Goal: Transaction & Acquisition: Purchase product/service

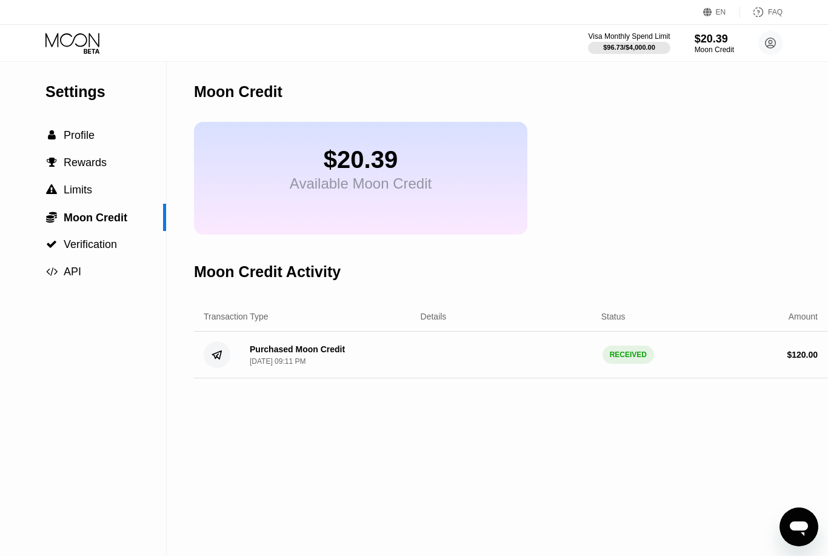
click at [372, 162] on div "$20.39" at bounding box center [361, 159] width 142 height 27
click at [93, 222] on span "Moon Credit" at bounding box center [96, 218] width 64 height 12
click at [407, 192] on div "Available Moon Credit" at bounding box center [361, 183] width 142 height 17
click at [717, 42] on div "$20.39" at bounding box center [714, 38] width 41 height 13
click at [771, 46] on circle at bounding box center [770, 43] width 24 height 24
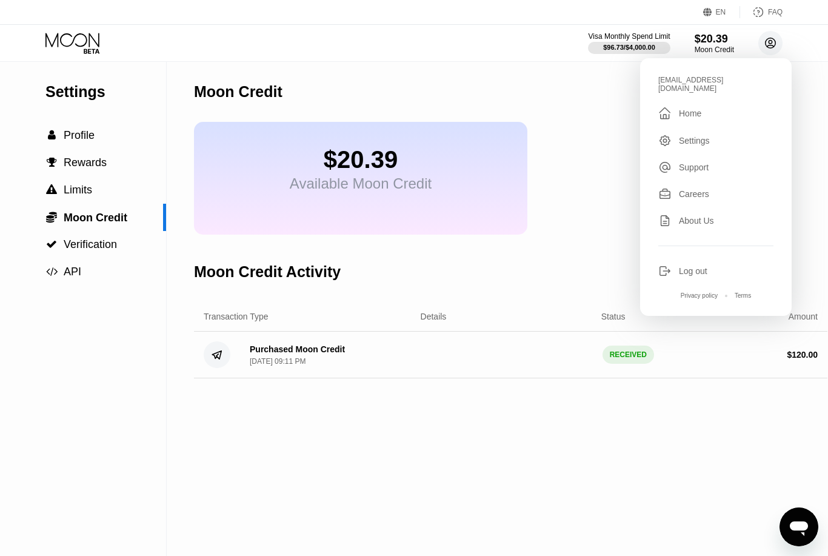
click at [770, 46] on circle at bounding box center [770, 43] width 24 height 24
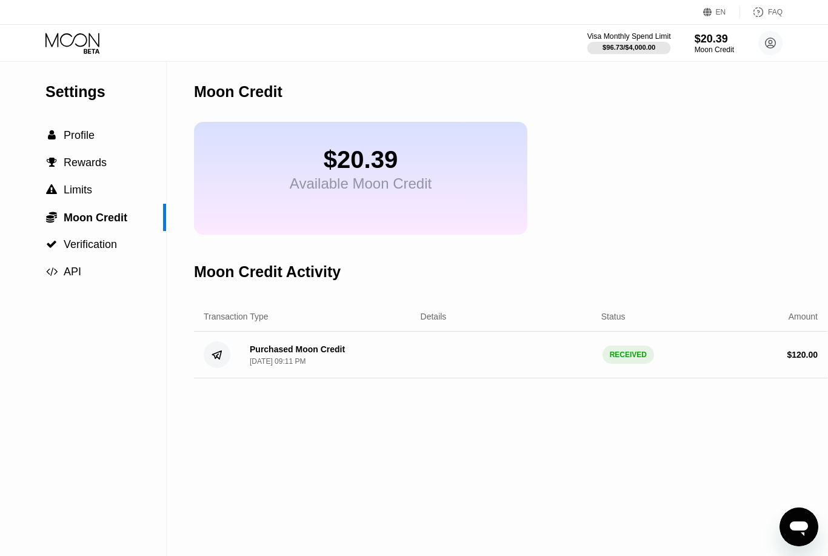
click at [620, 47] on div "$96.73 / $4,000.00" at bounding box center [629, 47] width 53 height 7
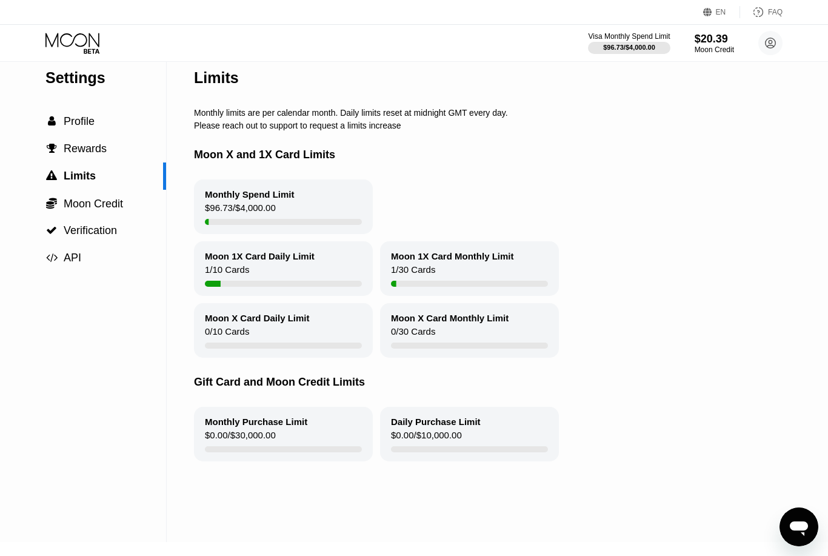
scroll to position [18, 0]
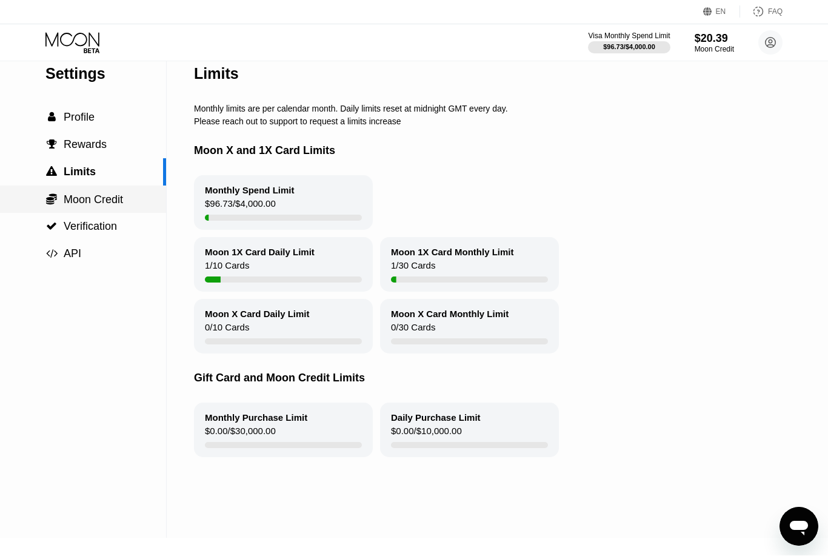
click at [107, 203] on span "Moon Credit" at bounding box center [93, 200] width 59 height 12
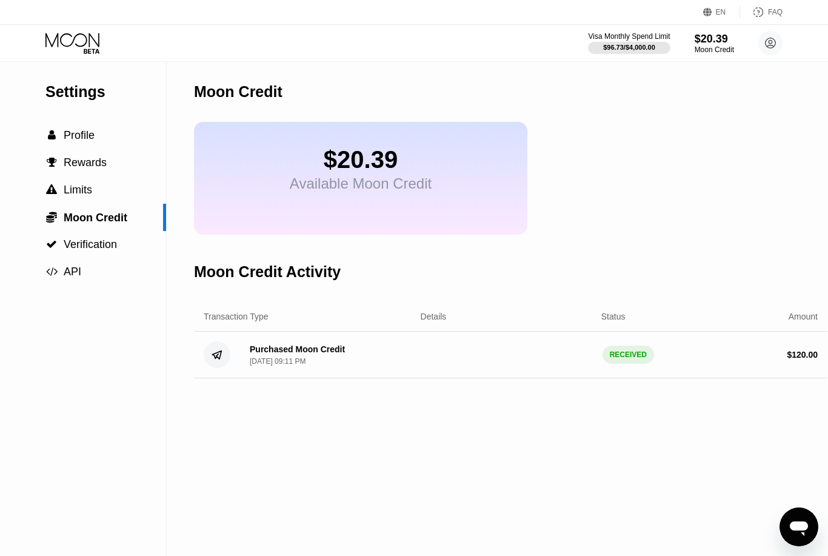
drag, startPoint x: 318, startPoint y: 356, endPoint x: 304, endPoint y: 356, distance: 13.3
click at [318, 354] on div "Purchased Moon Credit" at bounding box center [297, 349] width 95 height 10
click at [216, 361] on circle at bounding box center [217, 354] width 27 height 27
click at [403, 164] on div "$20.39" at bounding box center [361, 159] width 142 height 27
click at [326, 173] on div "$20.39" at bounding box center [361, 159] width 142 height 27
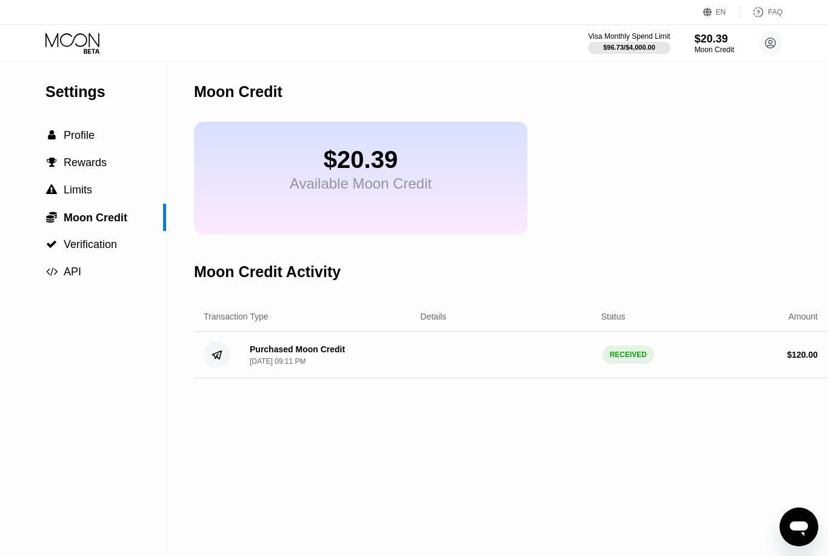
click at [326, 179] on div "Available Moon Credit" at bounding box center [361, 183] width 142 height 17
click at [263, 98] on div "Moon Credit" at bounding box center [238, 92] width 89 height 18
click at [188, 86] on div "Settings  Profile  Rewards  Limits  Moon Credit  Verification  API Moon C…" at bounding box center [414, 309] width 828 height 494
click at [74, 146] on div " Profile" at bounding box center [83, 135] width 166 height 27
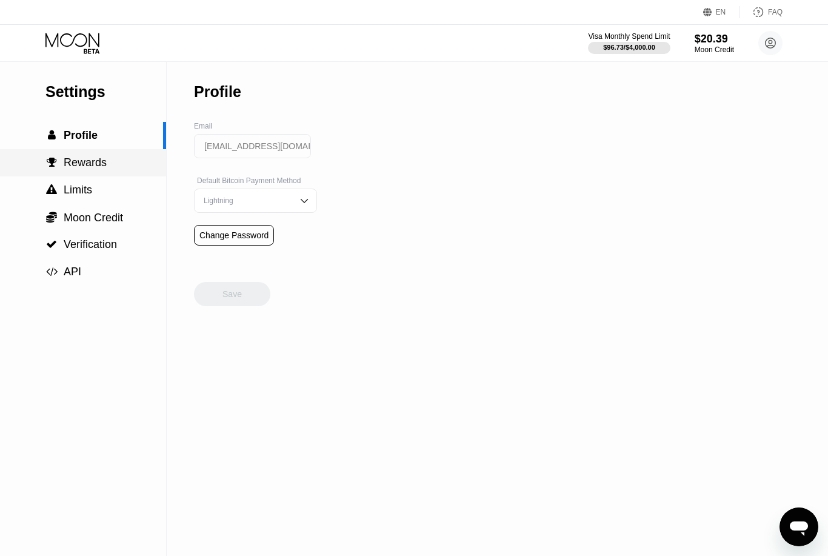
click at [90, 165] on span "Rewards" at bounding box center [85, 162] width 43 height 12
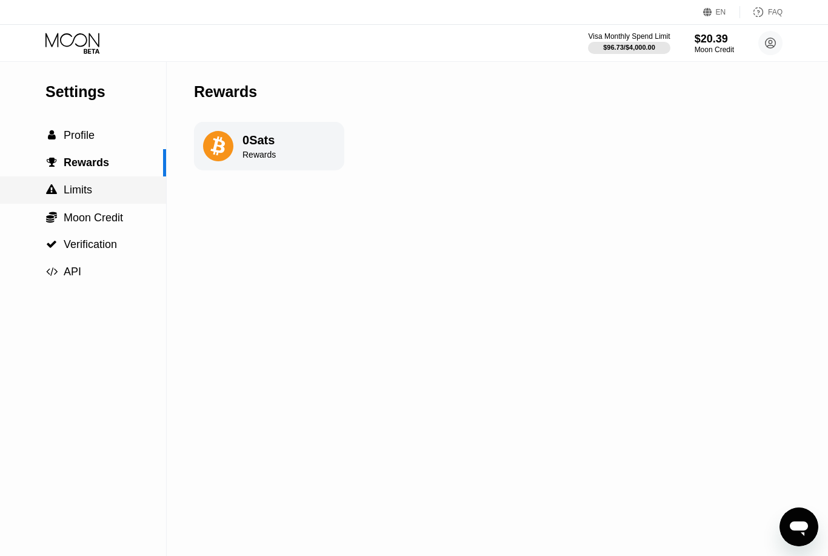
click at [90, 186] on span "Limits" at bounding box center [78, 190] width 28 height 12
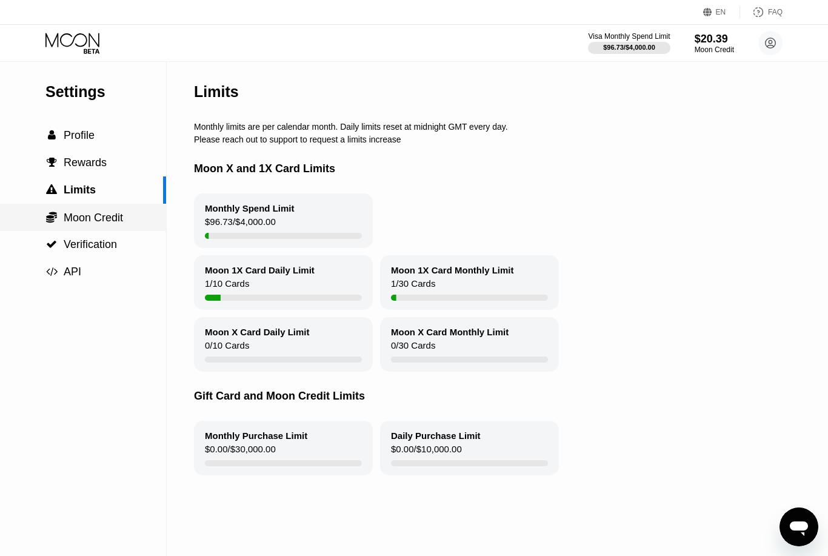
click at [104, 221] on span "Moon Credit" at bounding box center [93, 218] width 59 height 12
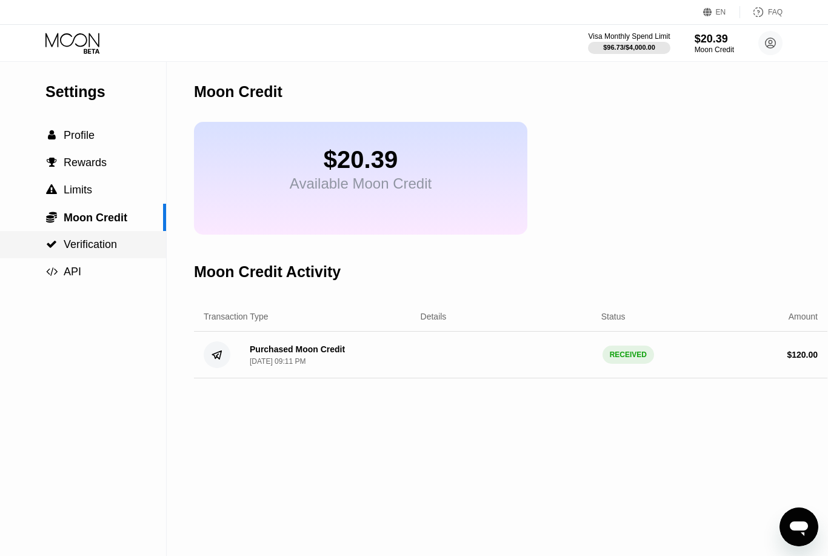
click at [98, 247] on span "Verification" at bounding box center [90, 244] width 53 height 12
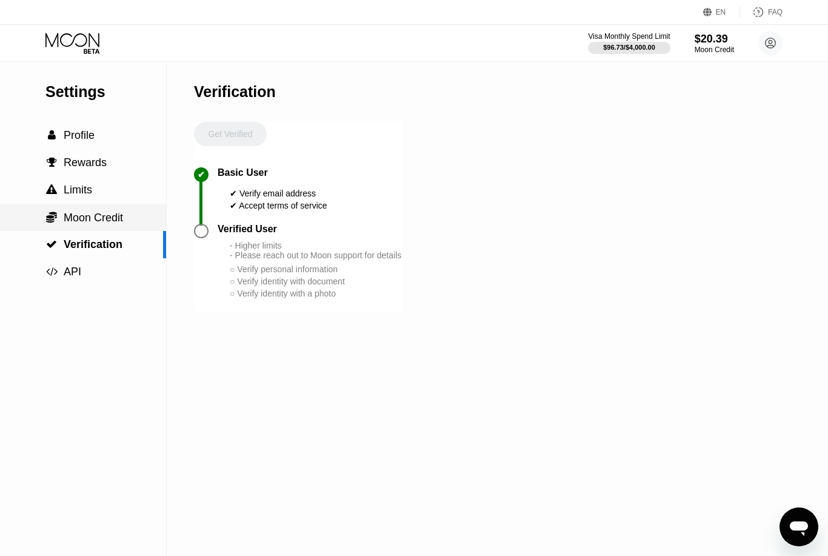
click at [106, 218] on span "Moon Credit" at bounding box center [93, 218] width 59 height 12
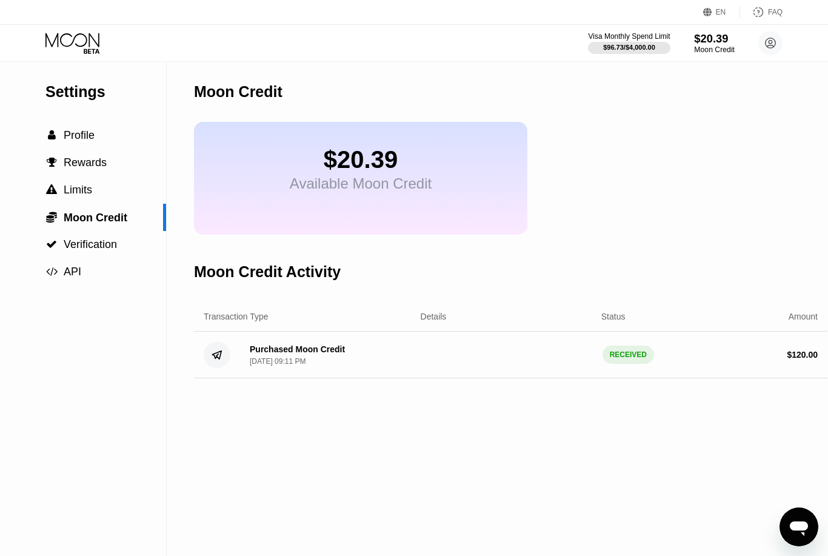
click at [718, 42] on div "$20.39" at bounding box center [714, 38] width 41 height 13
click at [774, 42] on circle at bounding box center [770, 43] width 24 height 24
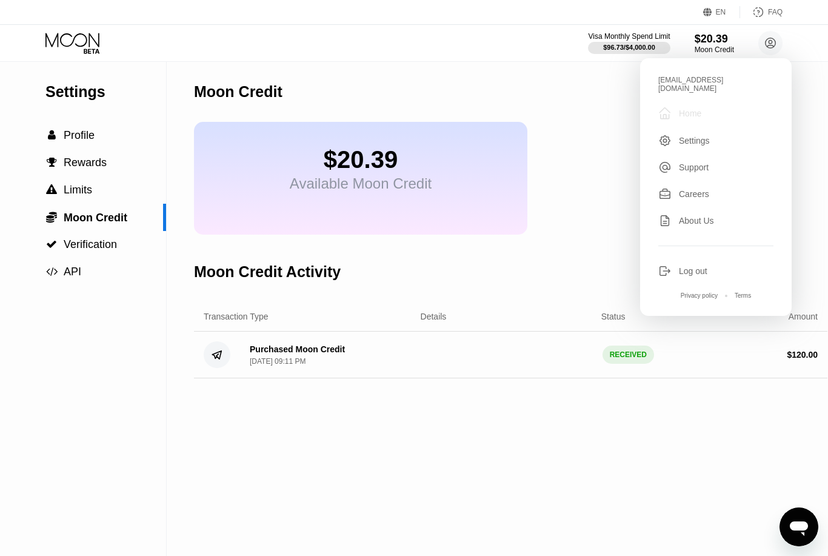
click at [663, 106] on div "" at bounding box center [664, 113] width 13 height 15
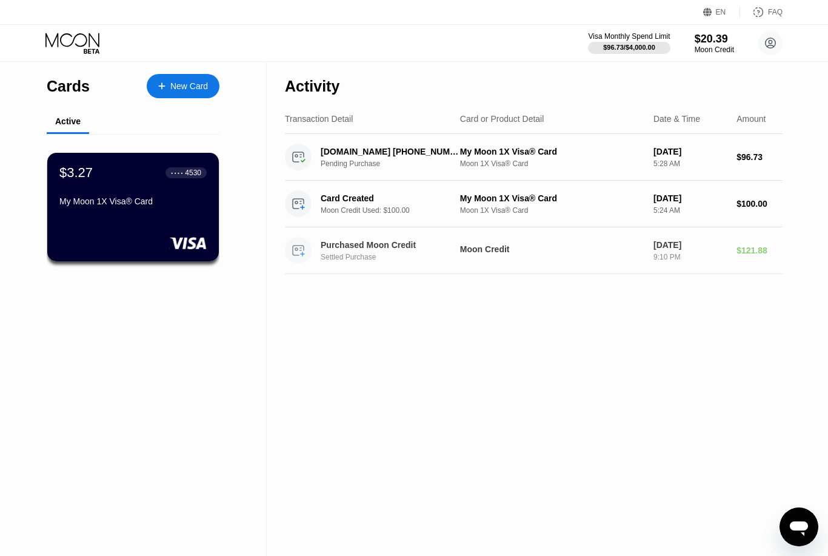
click at [387, 252] on div "Purchased Moon Credit Settled Purchase" at bounding box center [395, 250] width 149 height 21
click at [413, 252] on div "Purchased Moon Credit Settled Purchase" at bounding box center [395, 250] width 149 height 21
click at [464, 248] on div "Moon Credit" at bounding box center [552, 249] width 184 height 10
click at [383, 250] on div "Purchased Moon Credit" at bounding box center [390, 245] width 138 height 10
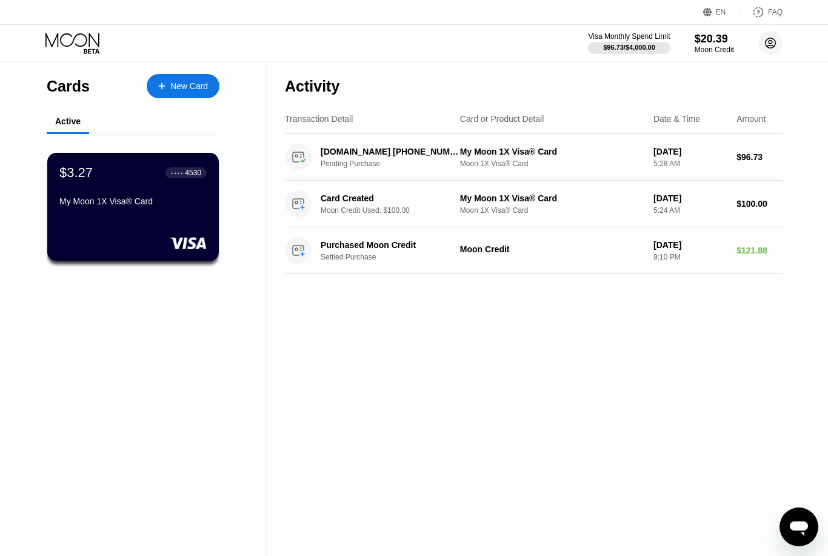
click at [768, 43] on circle at bounding box center [770, 43] width 24 height 24
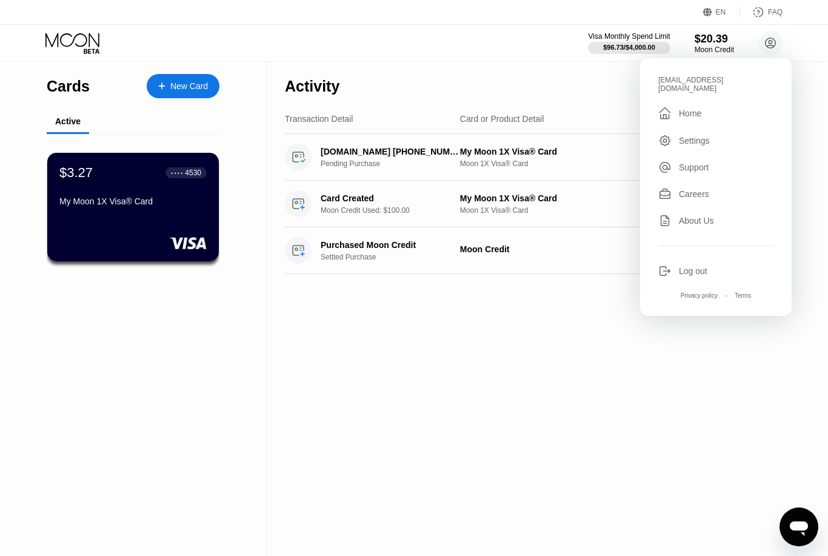
click at [689, 109] on div "Home" at bounding box center [690, 114] width 22 height 10
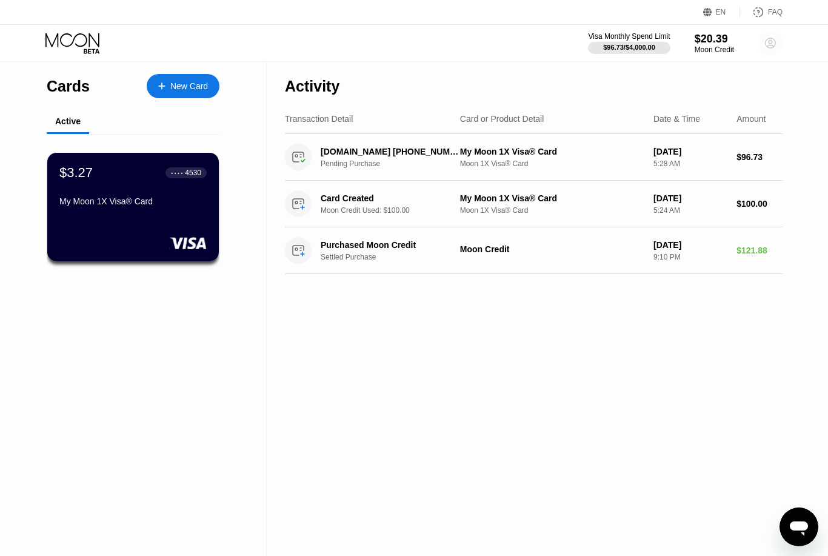
click at [769, 42] on icon at bounding box center [771, 43] width 7 height 7
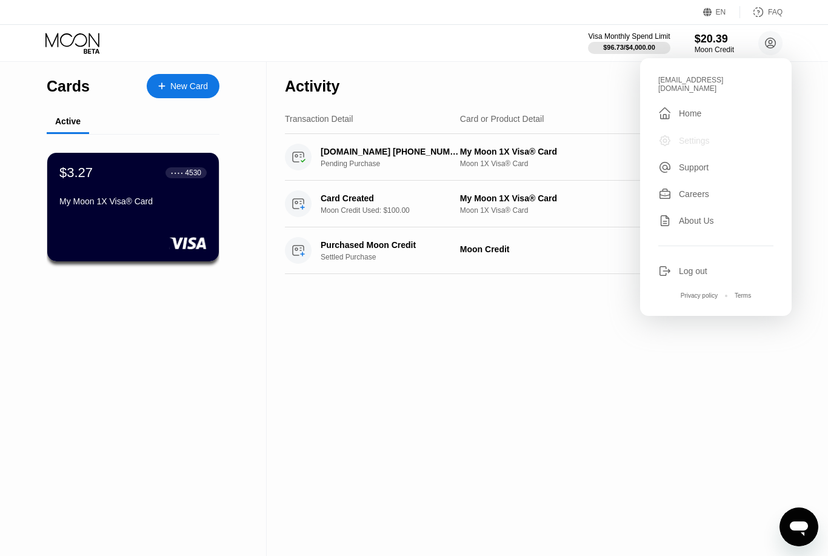
click at [694, 136] on div "Settings" at bounding box center [694, 141] width 31 height 10
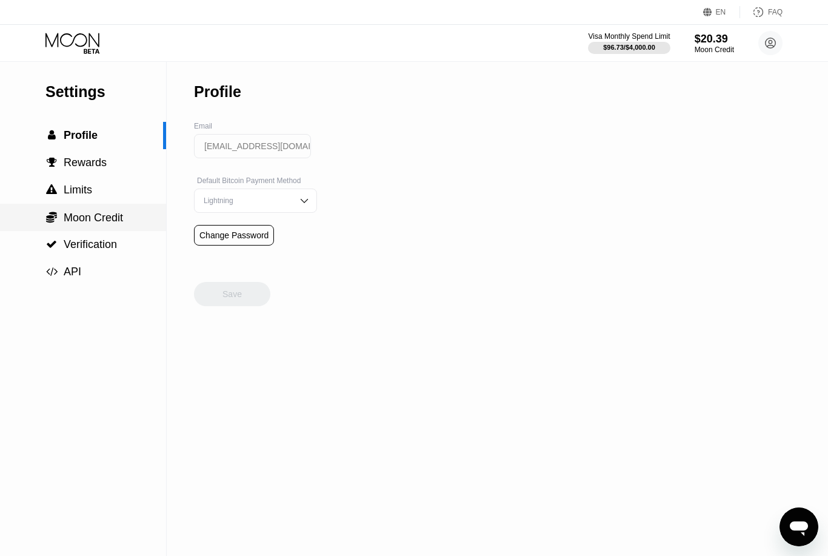
click at [102, 220] on span "Moon Credit" at bounding box center [93, 218] width 59 height 12
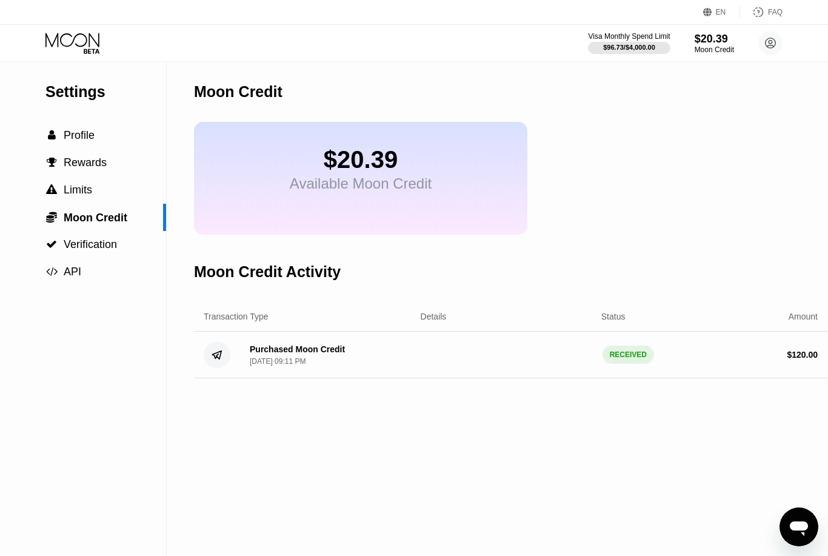
click at [253, 190] on div "$20.39 Available Moon Credit" at bounding box center [360, 178] width 333 height 113
click at [275, 366] on div "Sep 22, 2025, 09:11 PM" at bounding box center [278, 361] width 56 height 8
click at [285, 277] on div "Moon Credit Activity" at bounding box center [267, 272] width 147 height 18
click at [352, 188] on div "Available Moon Credit" at bounding box center [361, 183] width 142 height 17
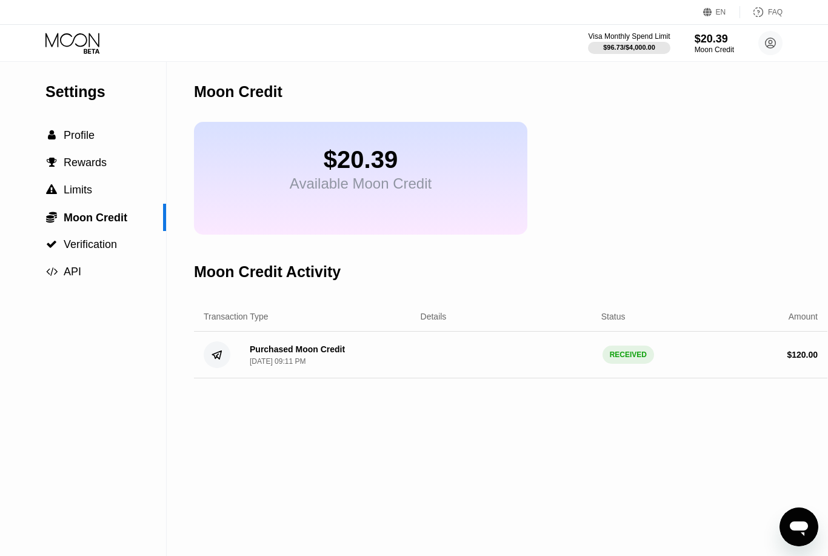
click at [243, 96] on div "Moon Credit" at bounding box center [238, 92] width 89 height 18
click at [636, 46] on div "$96.73 / $4,000.00" at bounding box center [629, 47] width 53 height 7
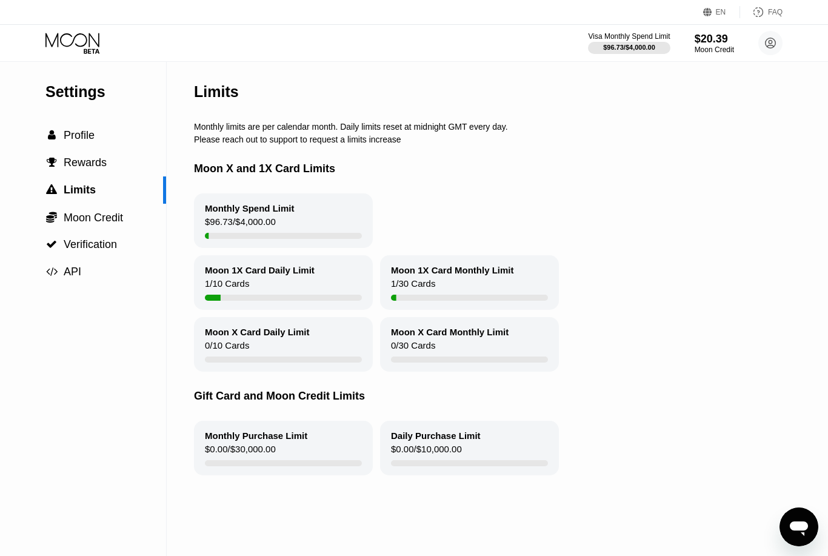
click at [218, 212] on div "Monthly Spend Limit" at bounding box center [250, 208] width 90 height 10
click at [236, 227] on div "$96.73 / $4,000.00" at bounding box center [240, 224] width 71 height 16
click at [794, 517] on icon "Open messaging window" at bounding box center [799, 527] width 22 height 22
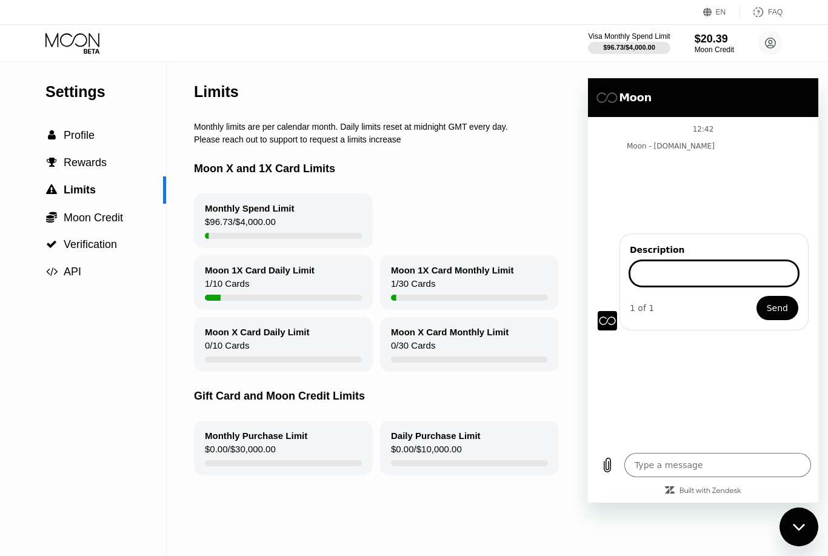
type textarea "x"
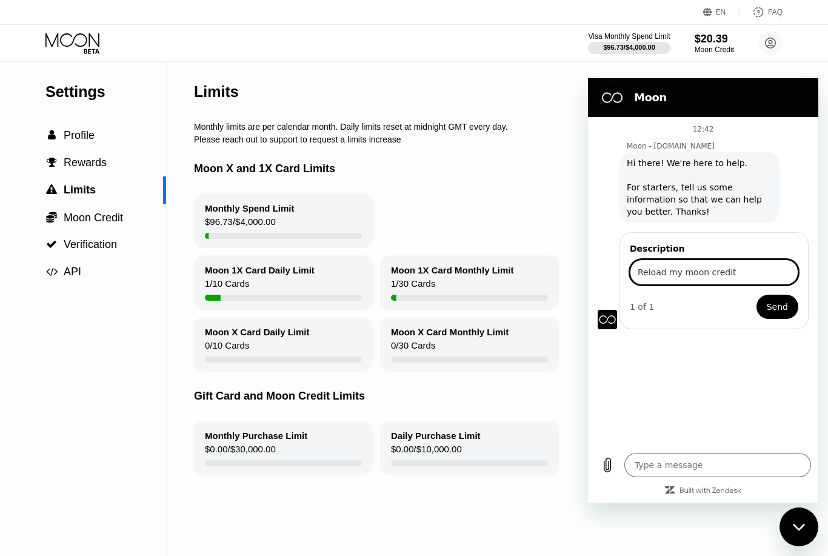
type input "Reload my moon credit"
click at [775, 308] on span "Send" at bounding box center [777, 306] width 21 height 15
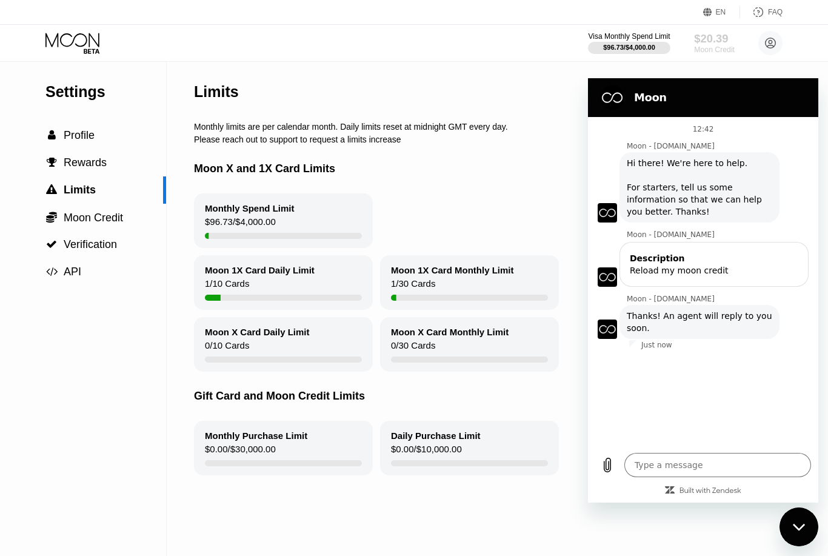
click at [713, 45] on div "$20.39" at bounding box center [714, 38] width 41 height 13
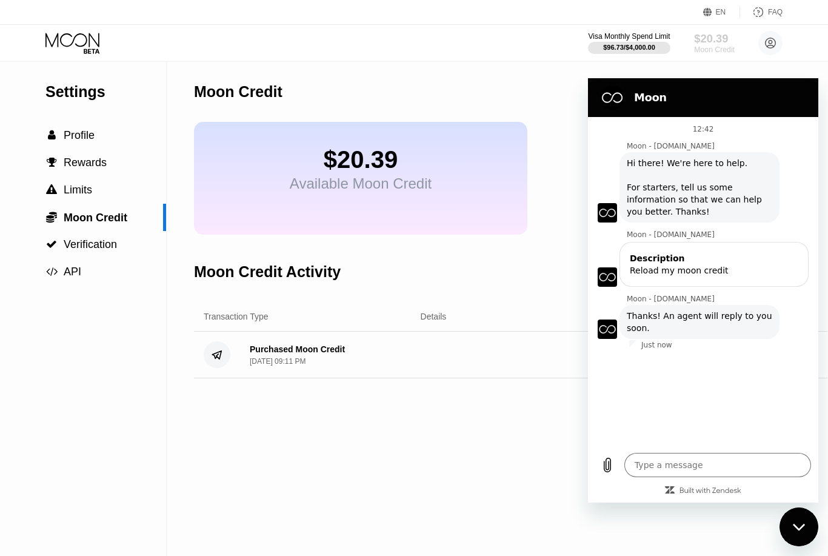
click at [712, 44] on div "$20.39" at bounding box center [714, 38] width 41 height 13
click at [84, 41] on icon at bounding box center [73, 43] width 56 height 21
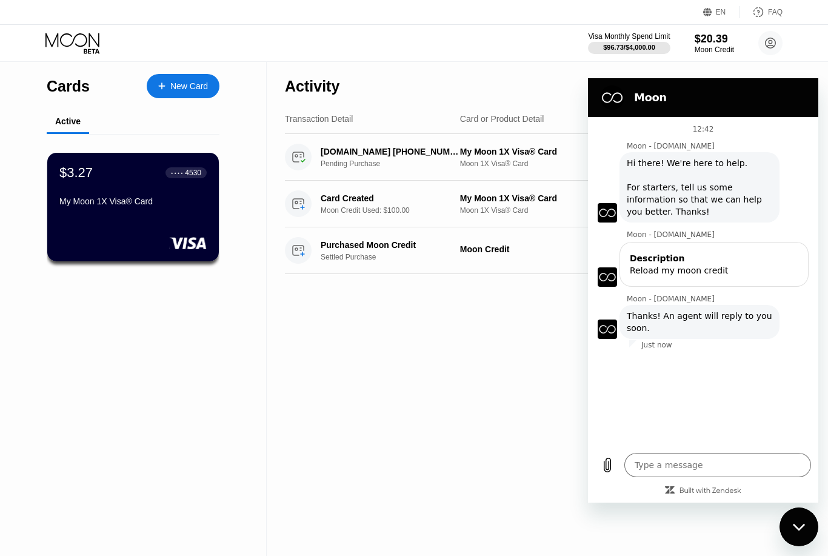
click at [117, 135] on div "$3.27 ● ● ● ● 4530 My Moon 1X Visa® Card" at bounding box center [133, 210] width 210 height 153
click at [145, 211] on div "My Moon 1X Visa® Card" at bounding box center [133, 203] width 149 height 15
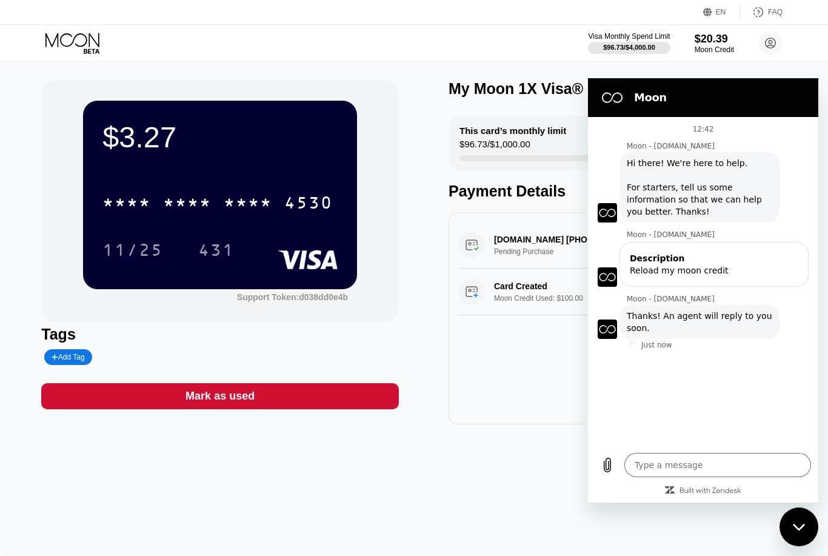
click at [703, 98] on h2 "Moon" at bounding box center [720, 97] width 172 height 15
click at [804, 527] on icon "Close messaging window" at bounding box center [799, 527] width 13 height 8
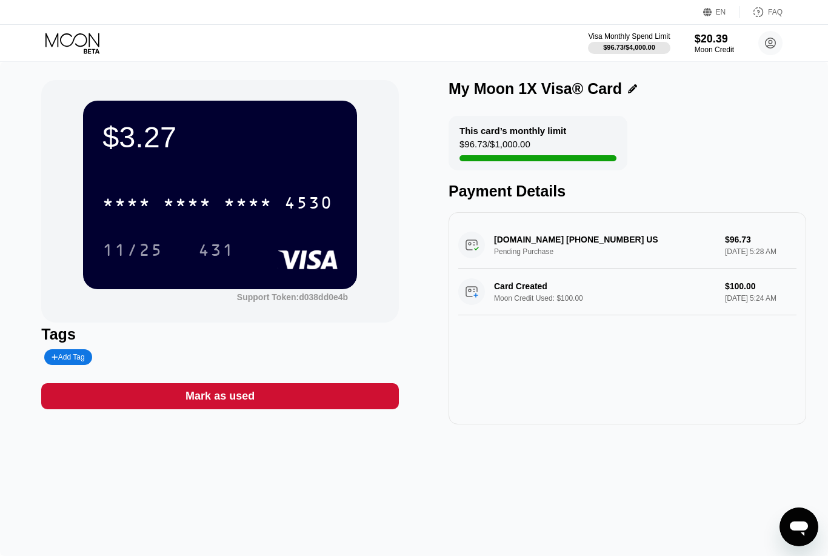
click at [804, 535] on icon "Open messaging window" at bounding box center [799, 528] width 18 height 15
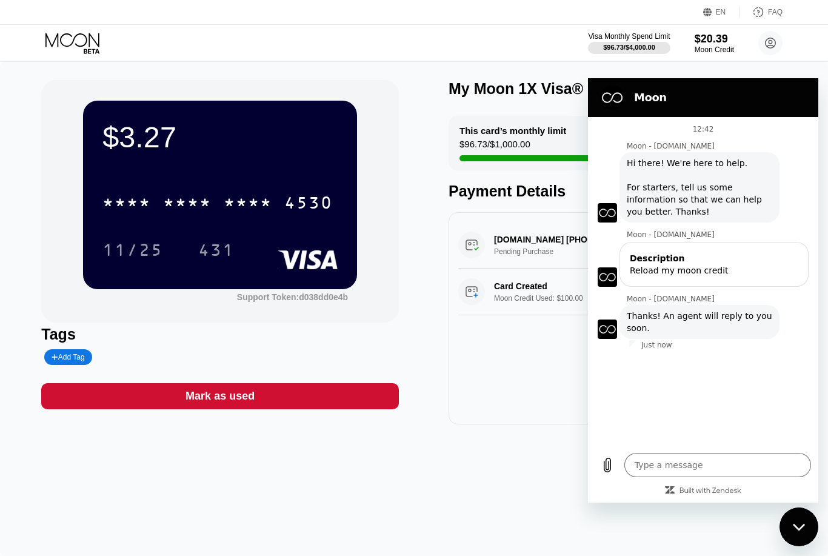
click at [804, 535] on div "Close messaging window" at bounding box center [799, 527] width 36 height 36
type textarea "x"
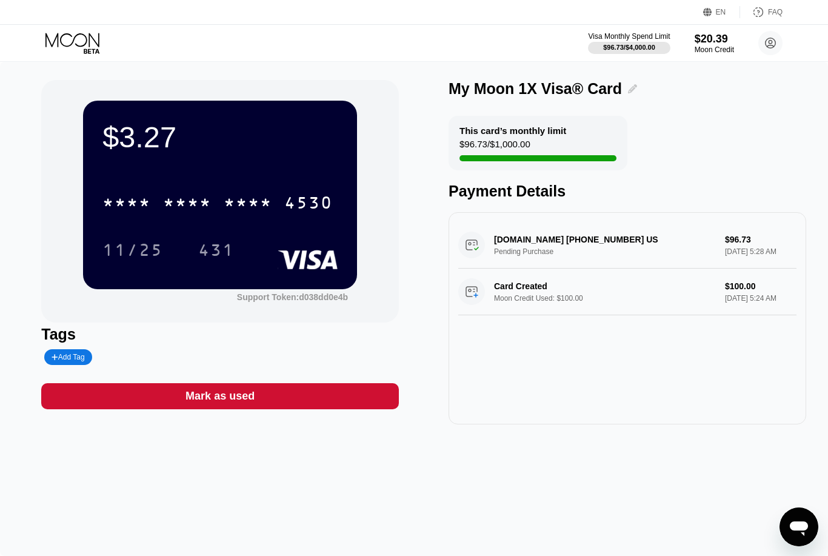
click at [628, 90] on icon at bounding box center [632, 88] width 9 height 9
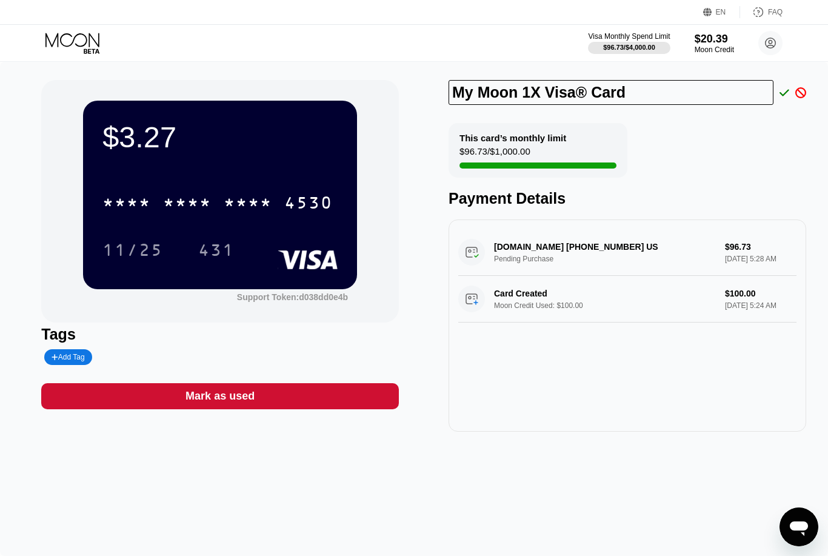
click at [653, 127] on div "This card’s monthly limit $96.73 / $1,000.00 Payment Details" at bounding box center [628, 165] width 358 height 84
click at [747, 136] on div "This card’s monthly limit $96.73 / $1,000.00 Payment Details" at bounding box center [628, 165] width 358 height 84
click at [785, 96] on icon at bounding box center [785, 92] width 10 height 11
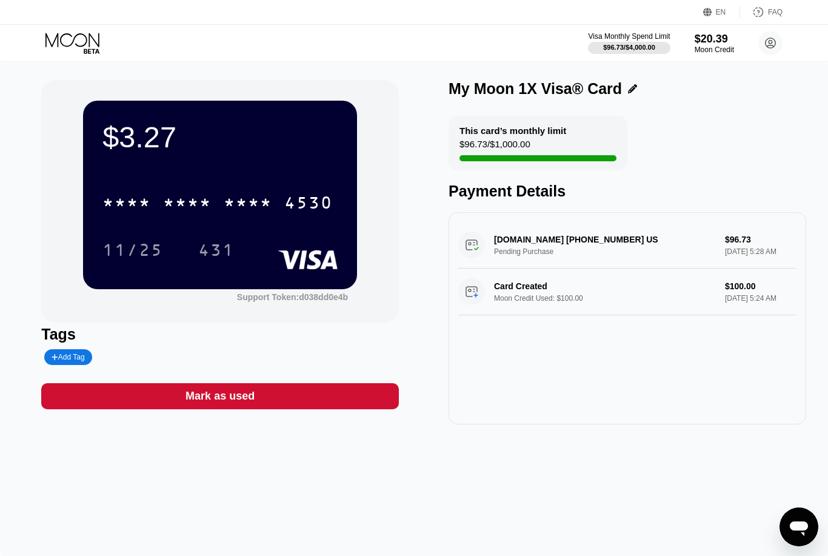
click at [75, 46] on icon at bounding box center [73, 43] width 56 height 21
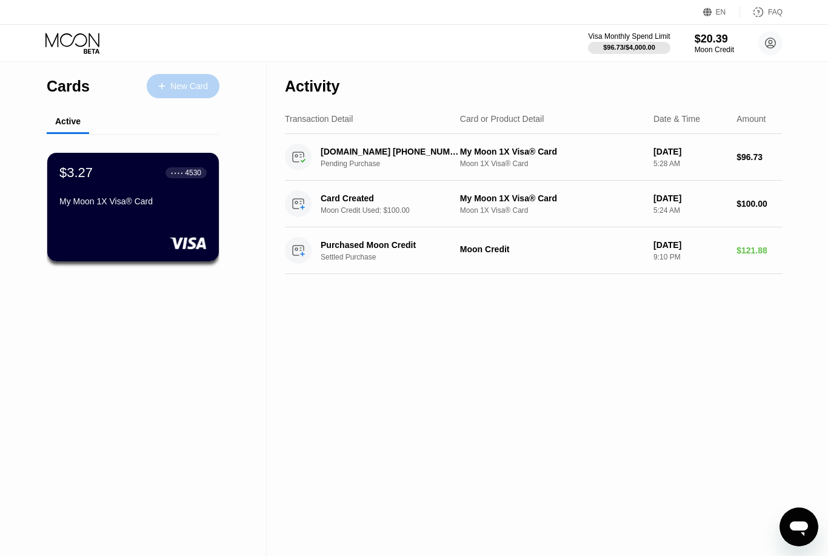
click at [175, 84] on div "New Card" at bounding box center [189, 86] width 38 height 10
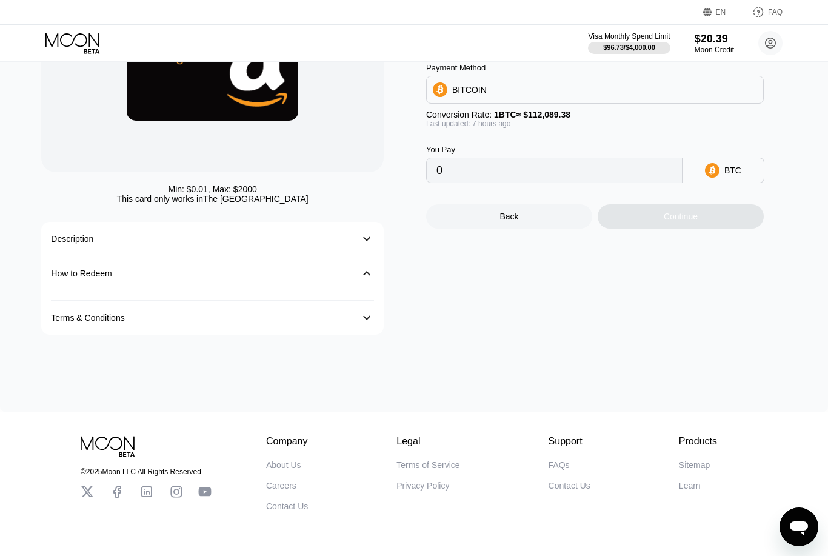
scroll to position [144, 0]
click at [366, 276] on div "󰅀" at bounding box center [367, 273] width 15 height 15
click at [360, 276] on div "󰅀" at bounding box center [367, 273] width 15 height 15
click at [369, 278] on div "󰅀" at bounding box center [367, 274] width 16 height 16
click at [366, 275] on div "󰅀" at bounding box center [367, 273] width 15 height 15
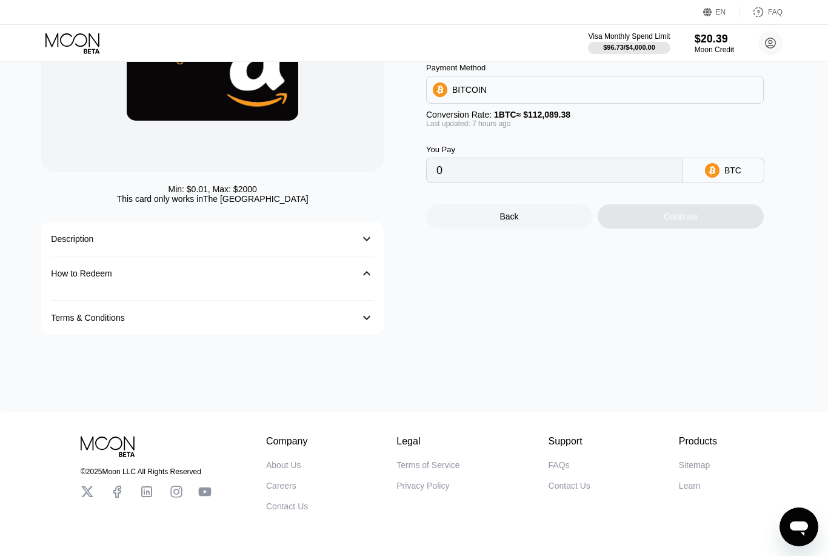
click at [363, 246] on div "󰅀" at bounding box center [367, 239] width 15 height 15
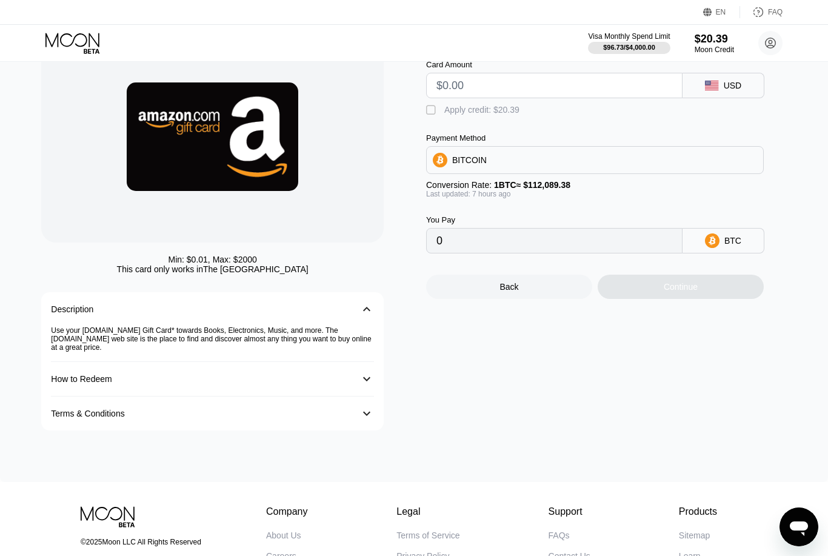
scroll to position [0, 0]
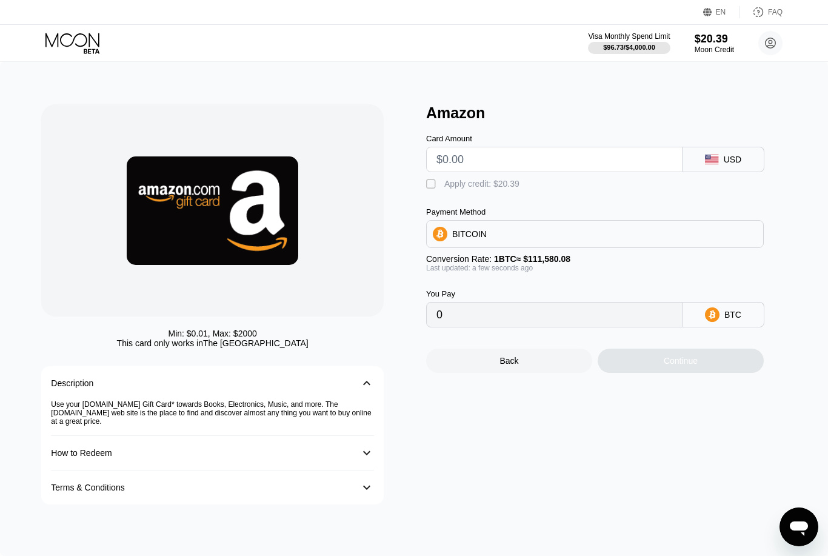
click at [435, 189] on div "" at bounding box center [432, 184] width 12 height 12
click at [464, 164] on input "text" at bounding box center [554, 159] width 236 height 24
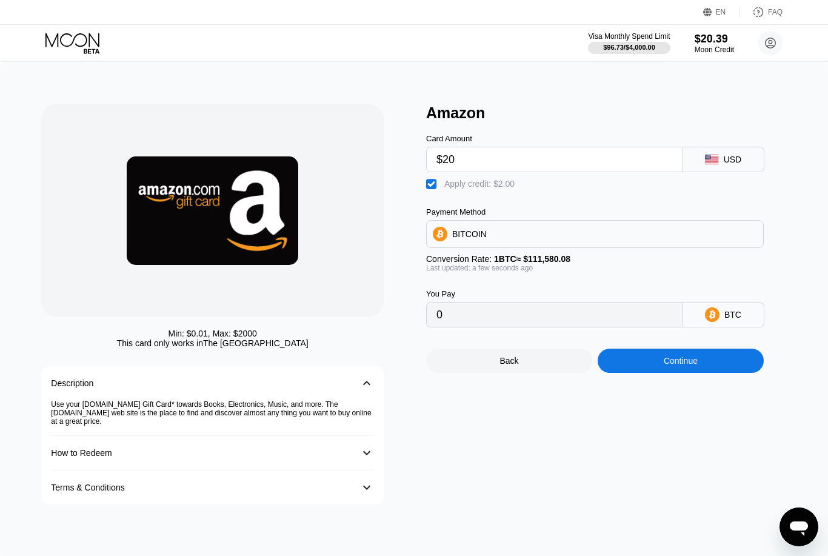
type input "$200"
type input "0.0016097"
type input "$200"
click at [0, 0] on html "EN Language Select an item Save FAQ Visa Monthly Spend Limit $96.73 / $4,000.00…" at bounding box center [414, 278] width 828 height 556
click at [574, 67] on div "Min: $ 0.01 , Max: $ 2000 This card only works in The United States Description…" at bounding box center [414, 309] width 828 height 494
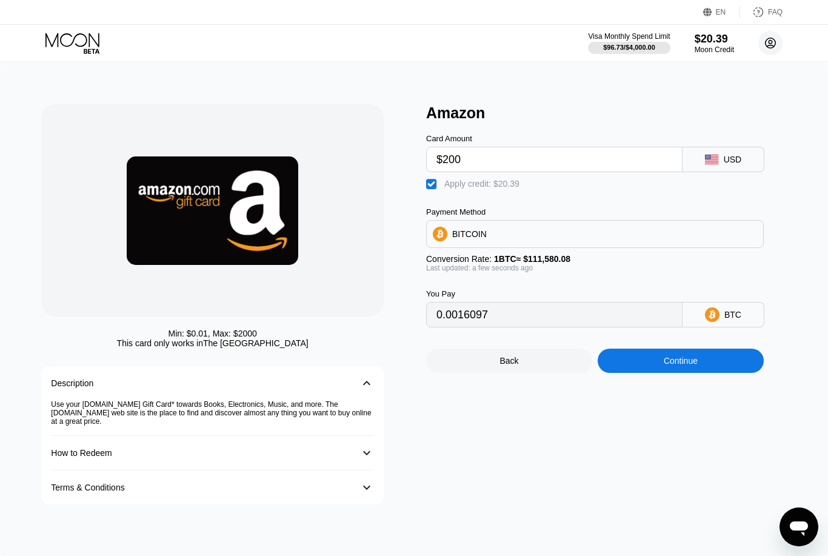
click at [768, 45] on circle at bounding box center [770, 43] width 24 height 24
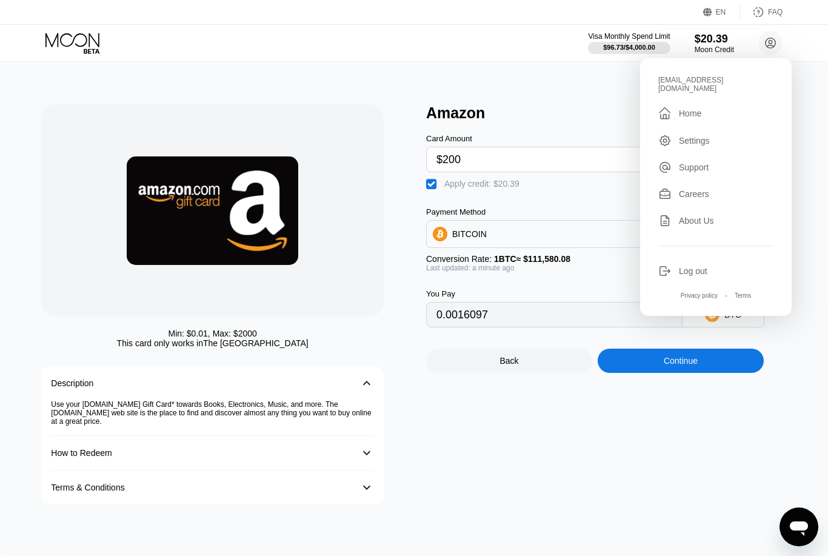
click at [697, 269] on div "Log out" at bounding box center [693, 271] width 28 height 10
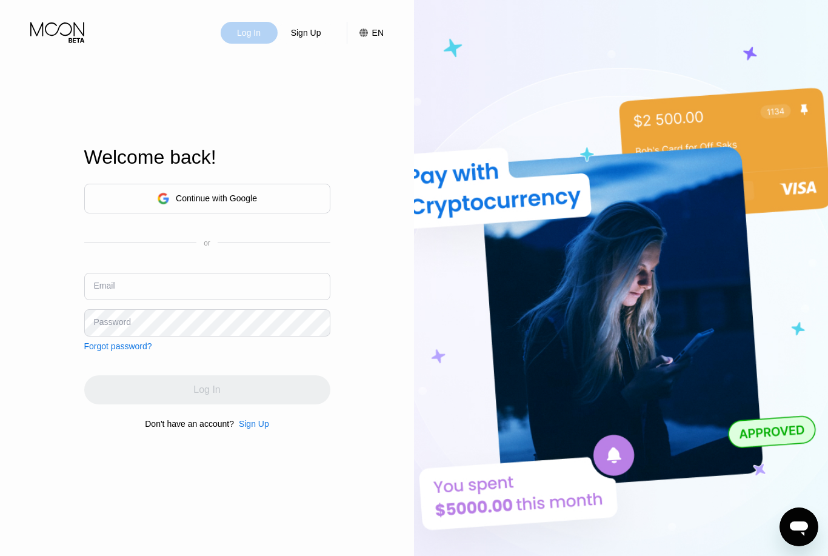
click at [259, 36] on div "Log In" at bounding box center [249, 33] width 26 height 12
click at [209, 300] on input "text" at bounding box center [207, 286] width 246 height 27
click at [241, 298] on input "text" at bounding box center [207, 286] width 246 height 27
type input "Katherinedefevere@gmail.com"
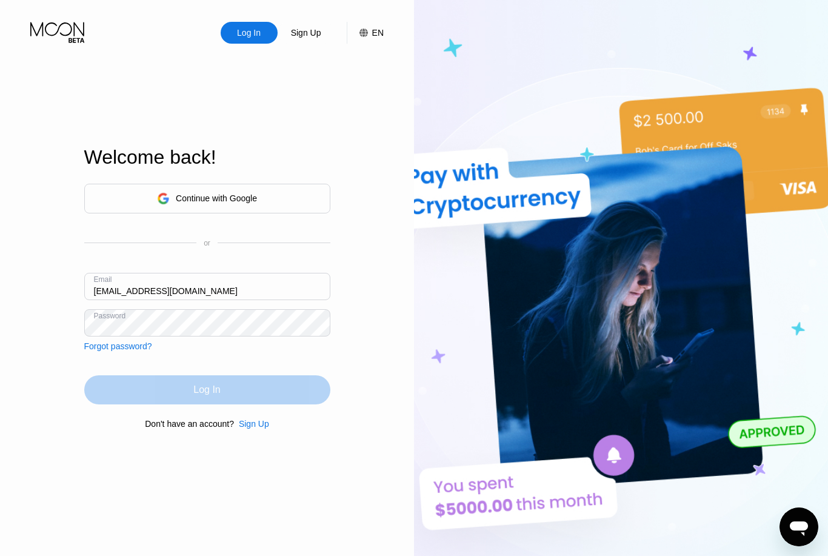
click at [235, 404] on div "Log In" at bounding box center [207, 389] width 246 height 29
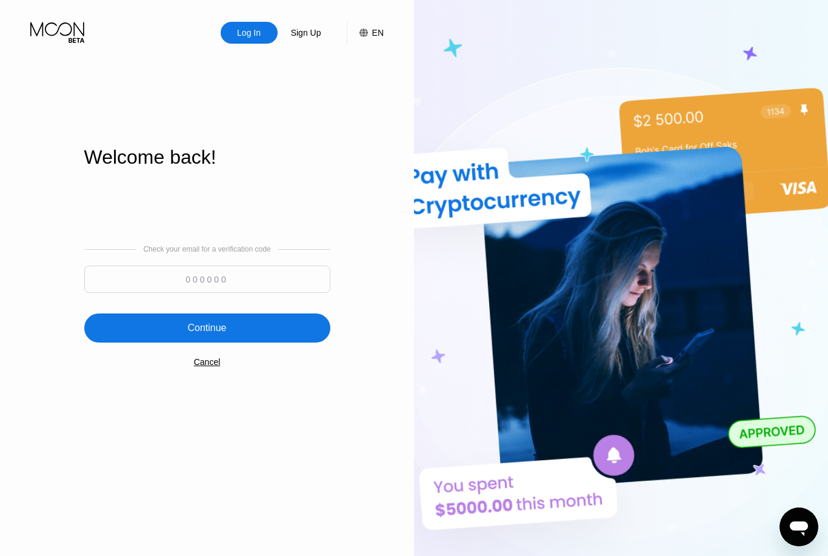
click at [292, 293] on input at bounding box center [207, 279] width 246 height 27
type input "188992"
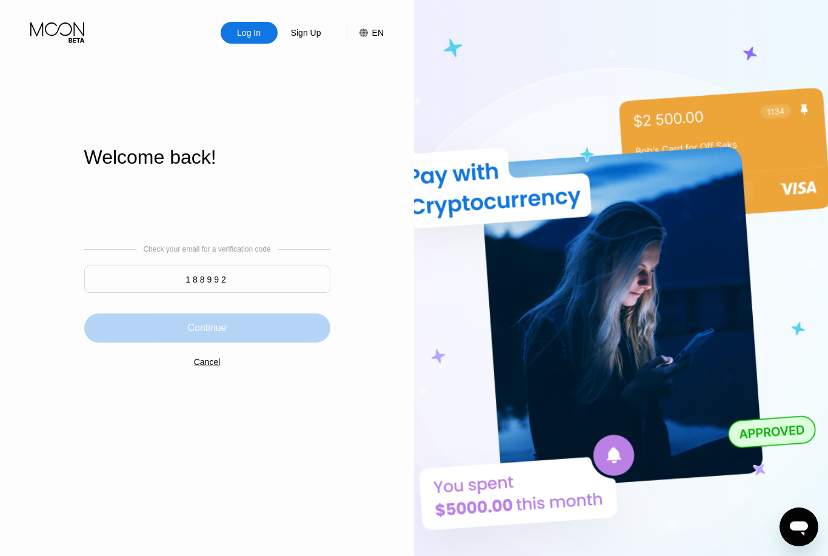
click at [221, 334] on div "Continue" at bounding box center [206, 328] width 39 height 12
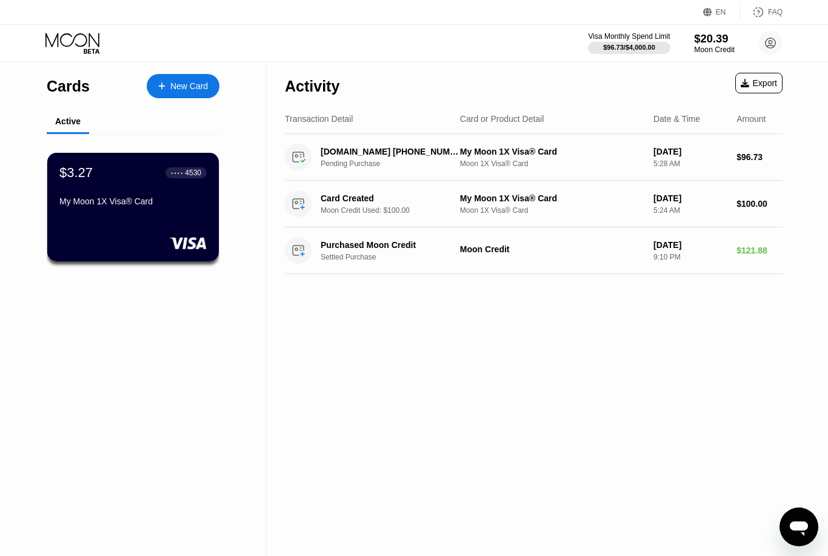
click at [719, 46] on div "Moon Credit" at bounding box center [714, 49] width 41 height 8
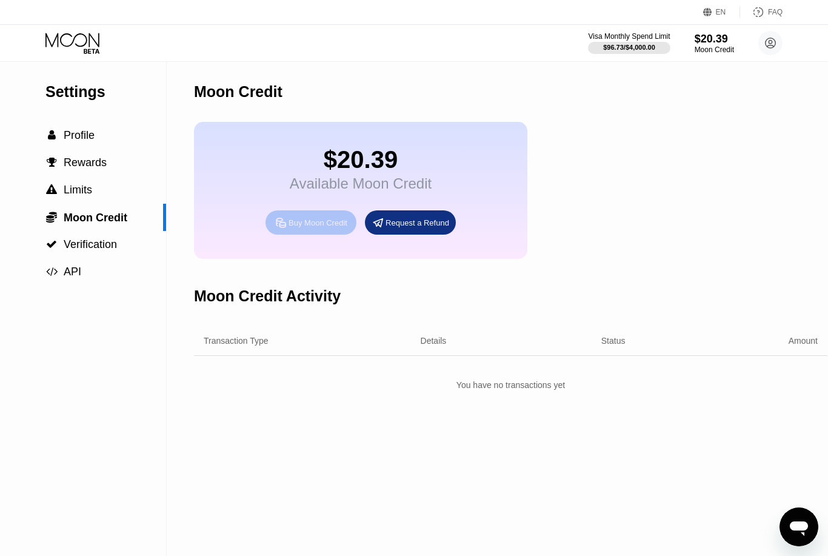
click at [324, 228] on div "Buy Moon Credit" at bounding box center [318, 223] width 59 height 10
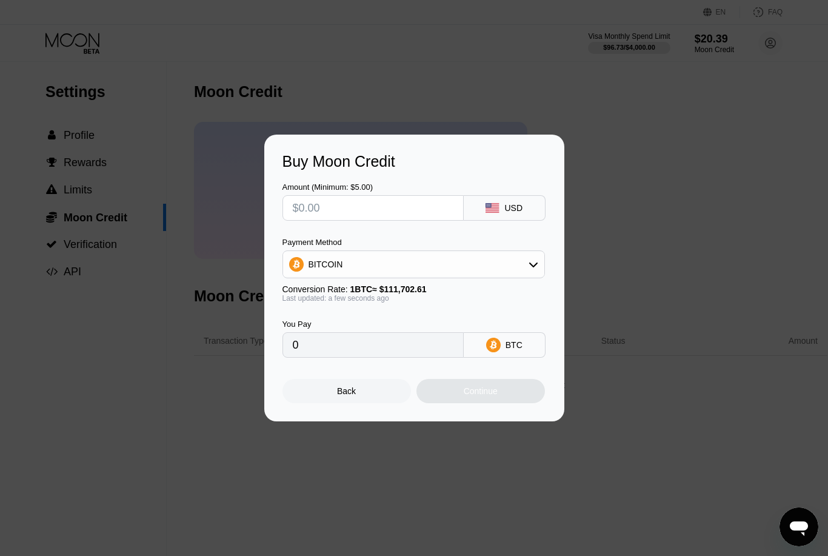
click at [417, 207] on input "text" at bounding box center [373, 208] width 161 height 24
type input "$2"
type input "0.00001791"
type input "$20"
type input "0.00017905"
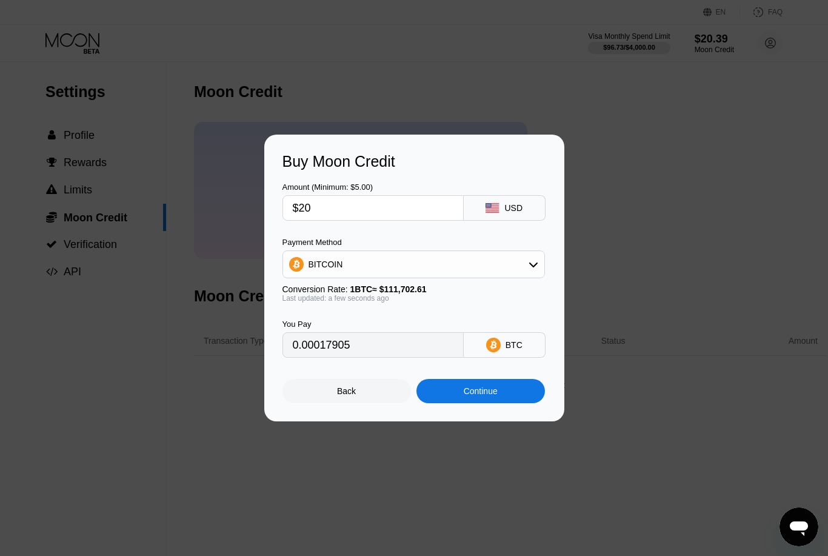
type input "$200"
type input "0.00179047"
type input "$200"
click at [488, 272] on div "BITCOIN" at bounding box center [413, 264] width 261 height 24
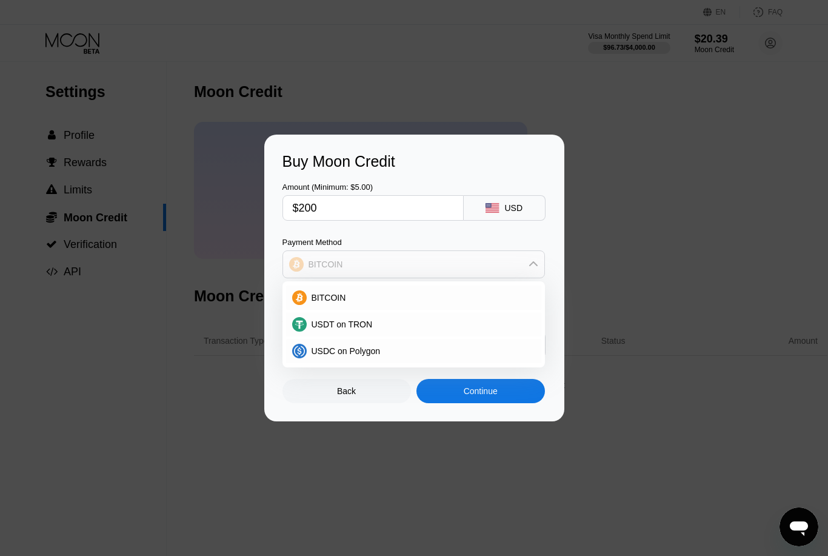
click at [488, 272] on div "BITCOIN" at bounding box center [413, 264] width 261 height 24
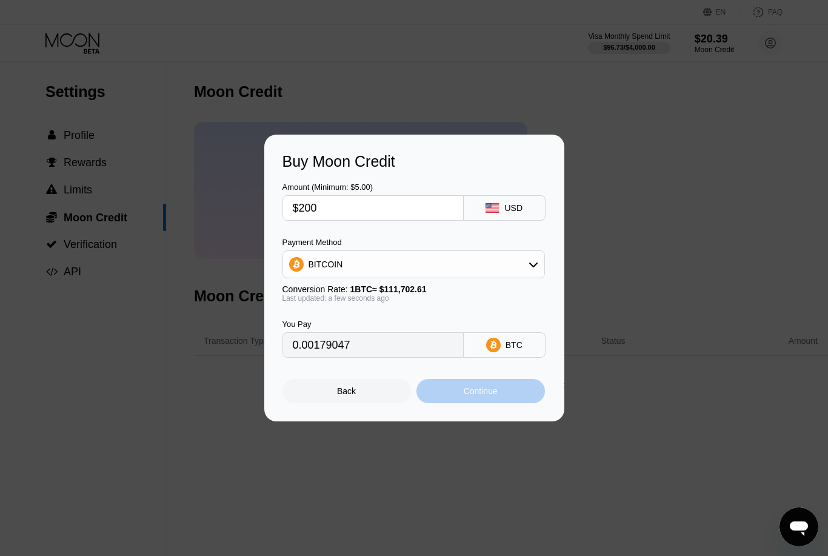
click at [480, 396] on div "Continue" at bounding box center [481, 391] width 34 height 10
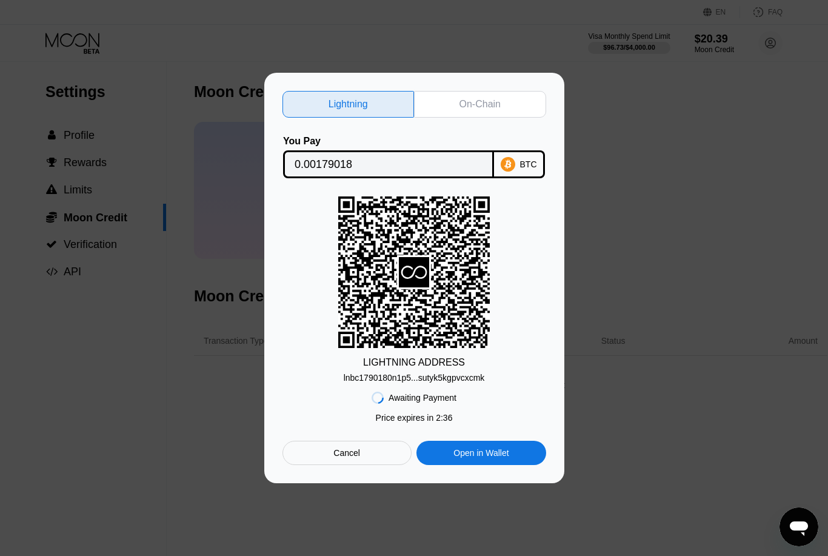
click at [433, 361] on div "LIGHTNING ADDRESS" at bounding box center [414, 362] width 102 height 11
click at [388, 360] on div "LIGHTNING ADDRESS" at bounding box center [414, 362] width 102 height 11
click at [433, 376] on div "lnbc1790180n1p5...sutyk5kgpvcxcmk" at bounding box center [414, 378] width 141 height 10
click at [396, 361] on div "LIGHTNING ADDRESS" at bounding box center [414, 362] width 102 height 11
click at [421, 379] on div "lnbc1790180n1p5...sutyk5kgpvcxcmk" at bounding box center [414, 378] width 141 height 10
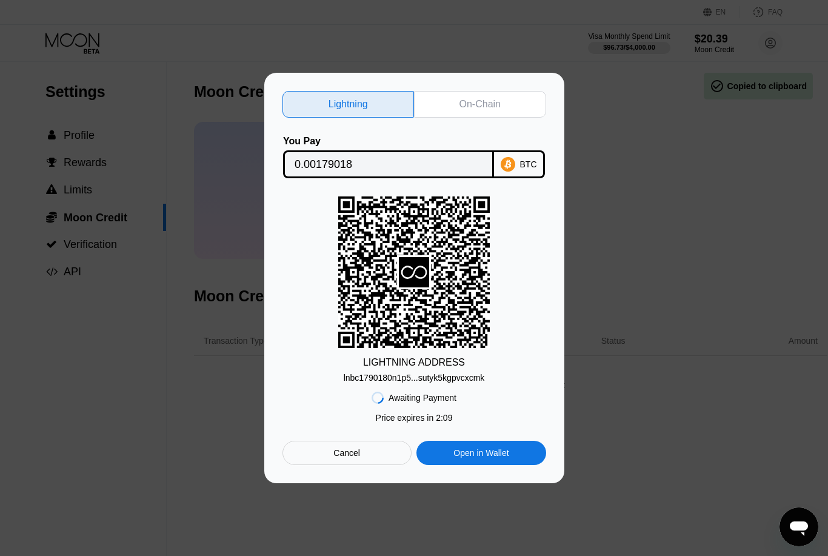
click at [423, 270] on icon at bounding box center [414, 272] width 30 height 30
click at [406, 278] on icon at bounding box center [414, 272] width 30 height 30
drag, startPoint x: 478, startPoint y: 209, endPoint x: 478, endPoint y: 216, distance: 7.3
click at [478, 209] on rect at bounding box center [414, 272] width 152 height 152
click at [431, 376] on div "lnbc1790180n1p5...sutyk5kgpvcxcmk" at bounding box center [414, 378] width 141 height 10
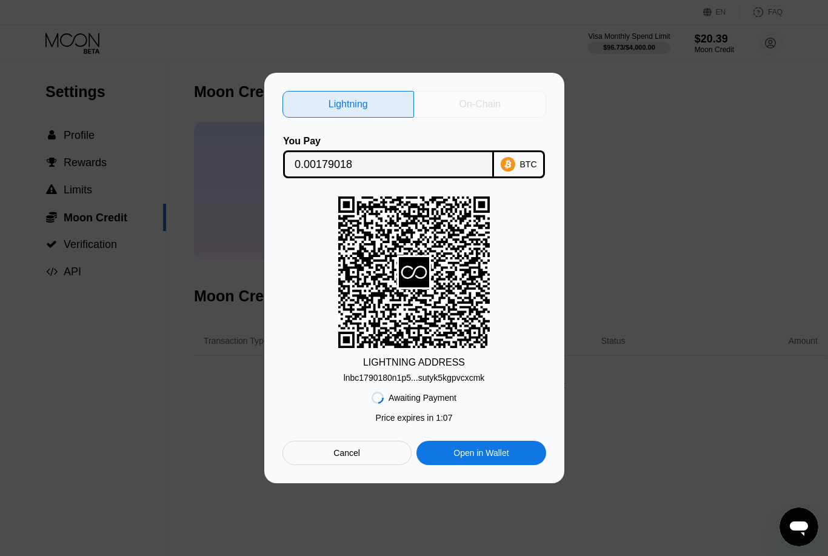
click at [485, 109] on div "On-Chain" at bounding box center [480, 104] width 132 height 27
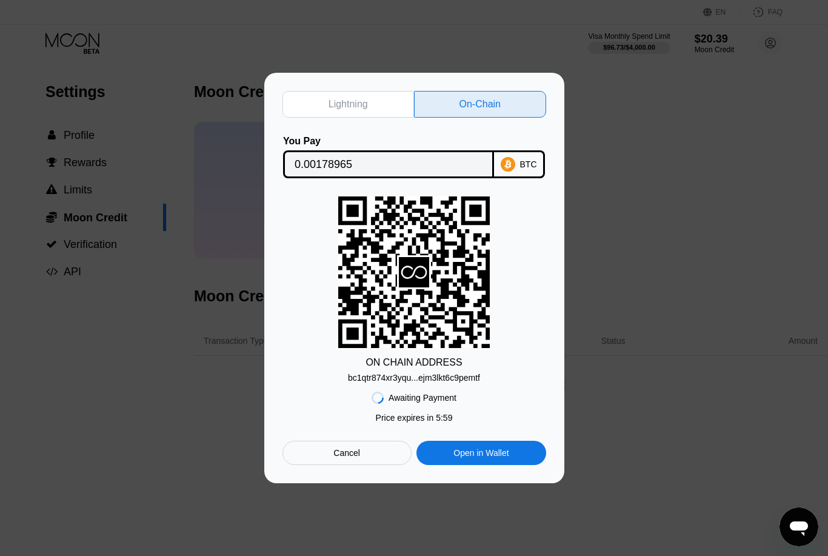
click at [396, 378] on div "bc1qtr874xr3yqu...ejm3lkt6c9pemtf" at bounding box center [414, 378] width 132 height 10
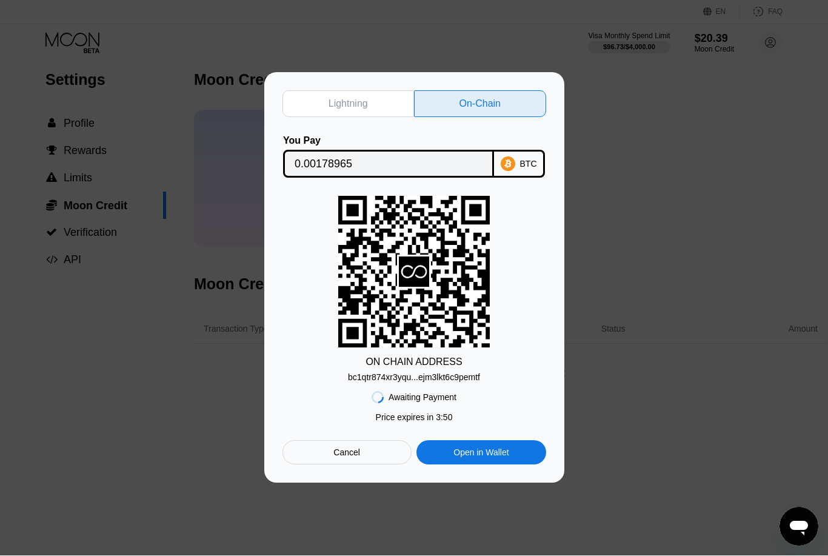
scroll to position [12, 0]
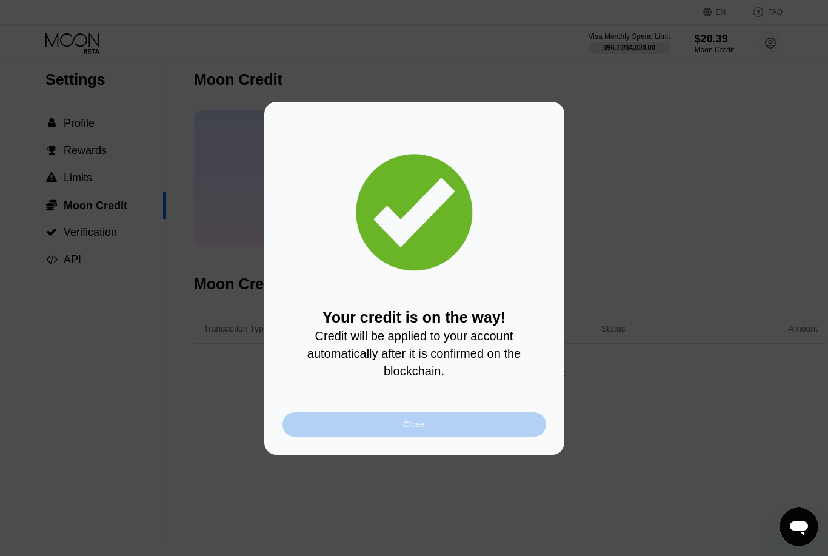
click at [442, 429] on div "Close" at bounding box center [415, 424] width 264 height 24
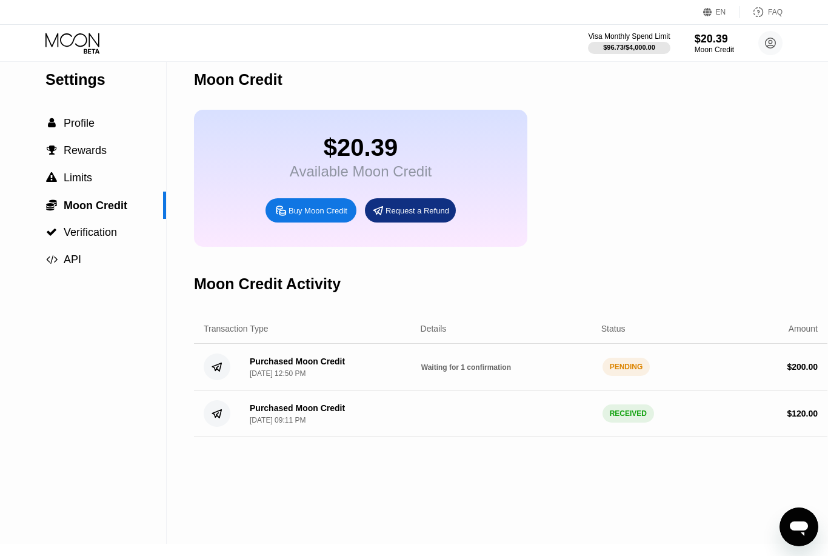
scroll to position [0, 0]
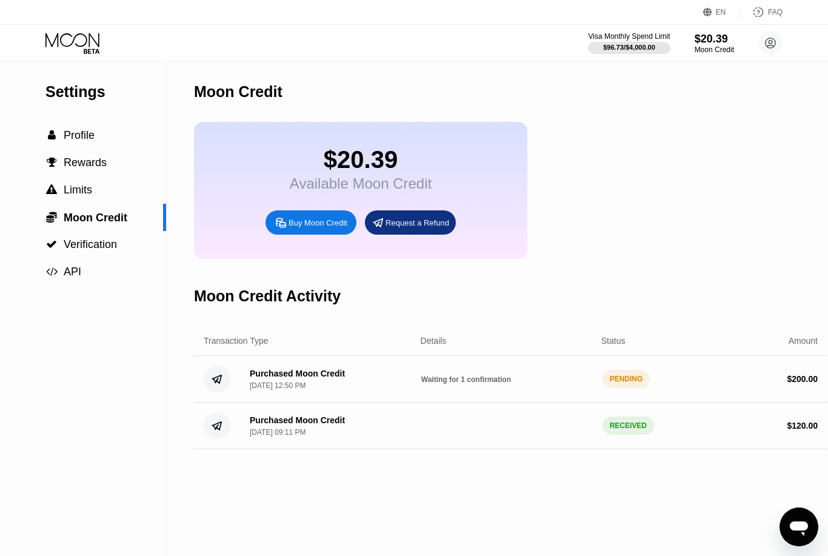
click at [800, 518] on icon "Open messaging window" at bounding box center [799, 527] width 22 height 22
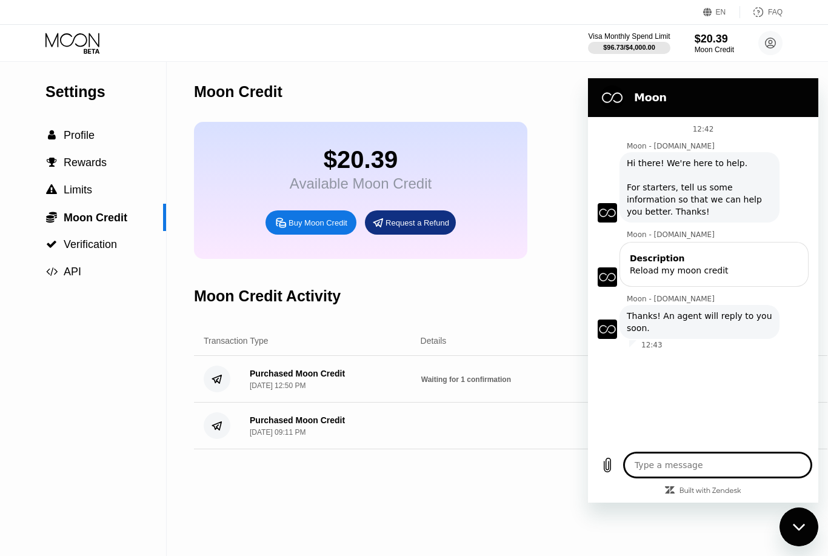
click at [700, 468] on textarea at bounding box center [717, 465] width 187 height 24
type textarea "F"
type textarea "x"
type textarea "Fi"
type textarea "x"
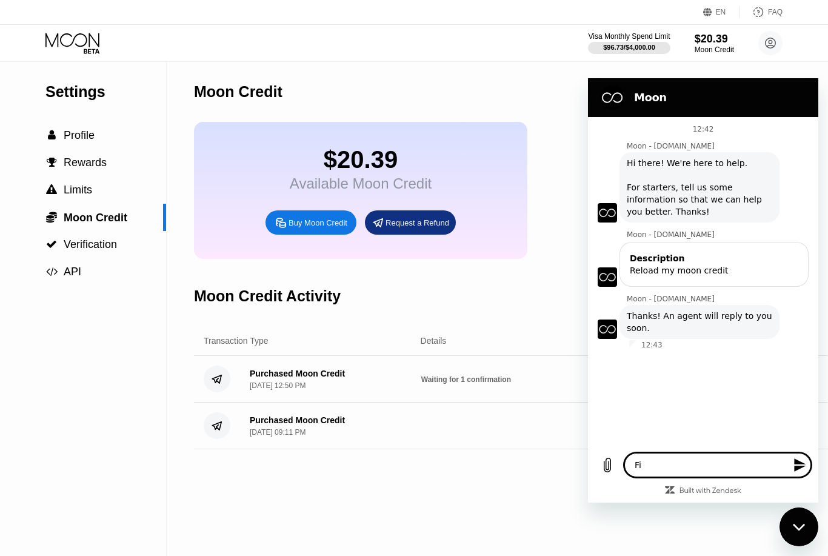
type textarea "Fig"
type textarea "x"
type textarea "Figu"
type textarea "x"
type textarea "Figur"
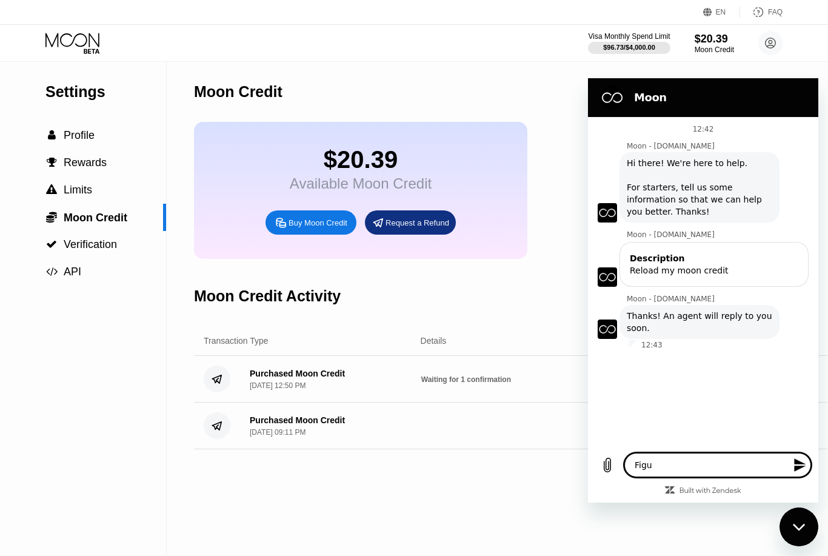
type textarea "x"
type textarea "Figure"
type textarea "x"
type textarea "Figured"
type textarea "x"
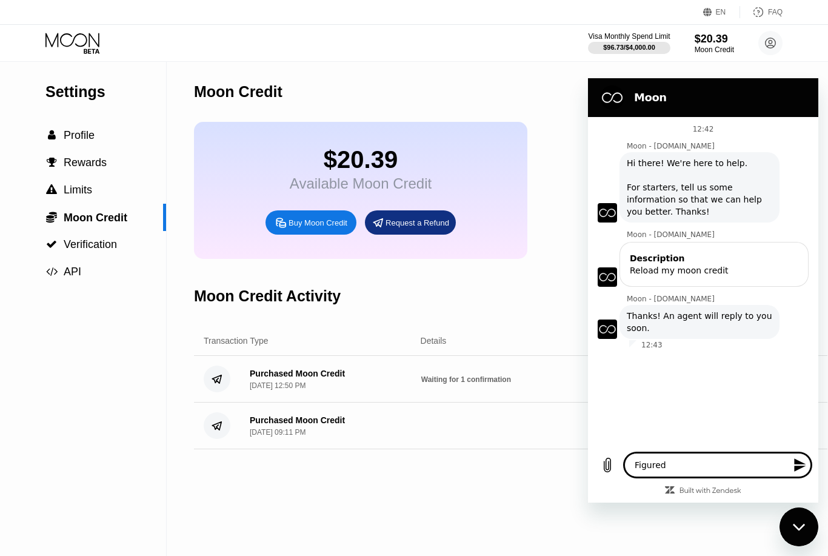
type textarea "Figured"
type textarea "x"
type textarea "Figured i"
type textarea "x"
type textarea "Figured it"
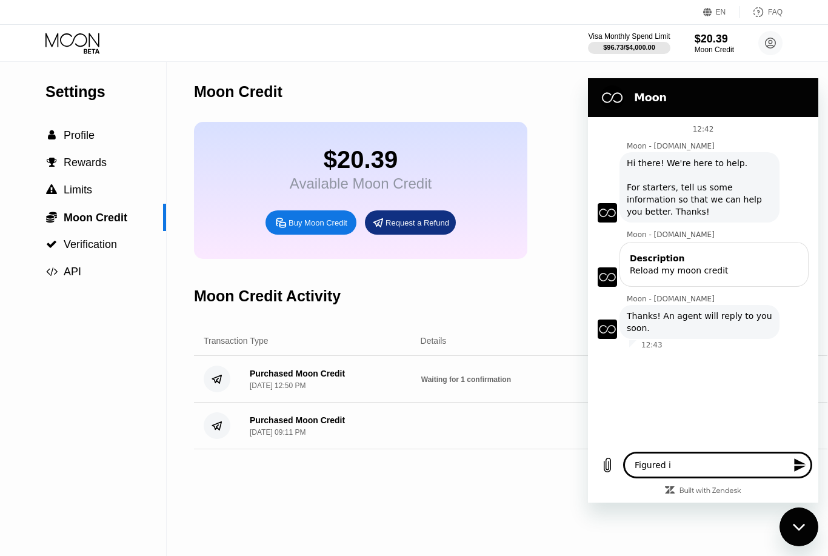
type textarea "x"
type textarea "Figured it"
type textarea "x"
type textarea "Figured it o"
type textarea "x"
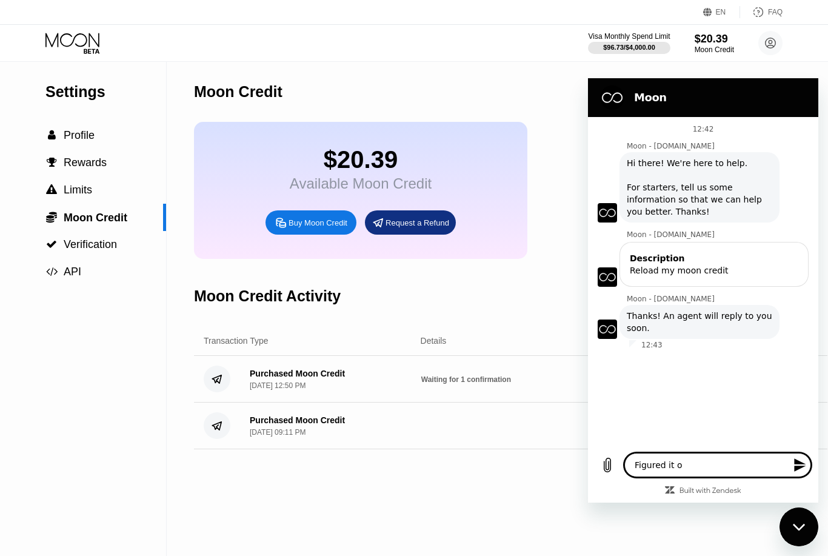
type textarea "Figured it ou"
type textarea "x"
type textarea "Figured it out"
type textarea "x"
type textarea "Figured it out"
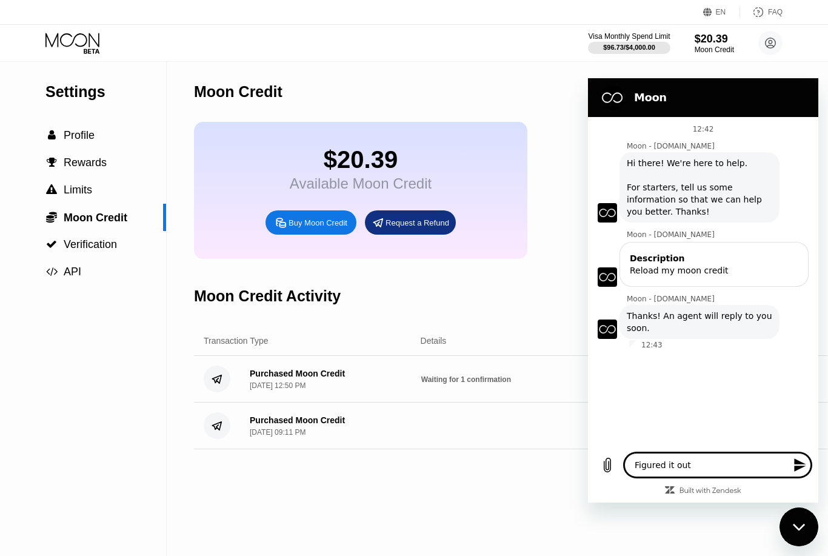
type textarea "x"
type textarea "Figured it out t"
type textarea "x"
type textarea "Figured it out"
type textarea "x"
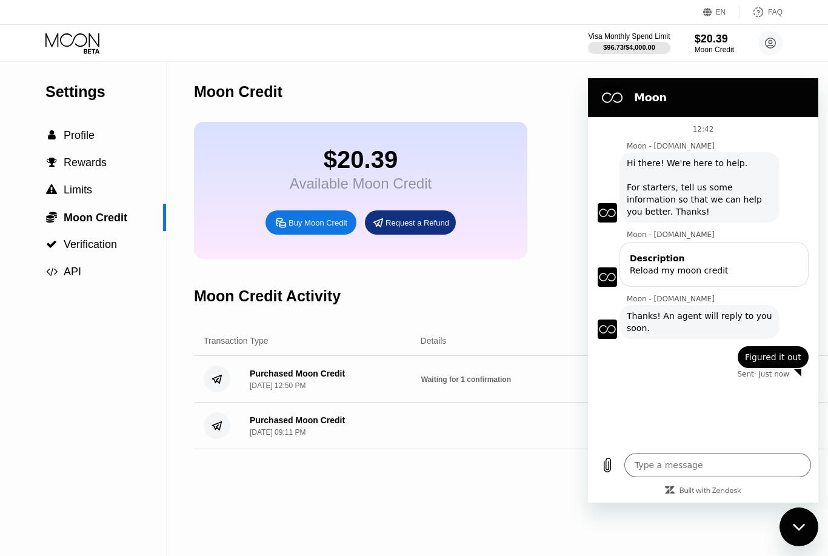
click at [521, 470] on div "Moon Credit $20.39 Available Moon Credit Buy Moon Credit Request a Refund Moon …" at bounding box center [511, 309] width 634 height 494
click at [798, 525] on icon "Close messaging window" at bounding box center [799, 527] width 13 height 8
type textarea "x"
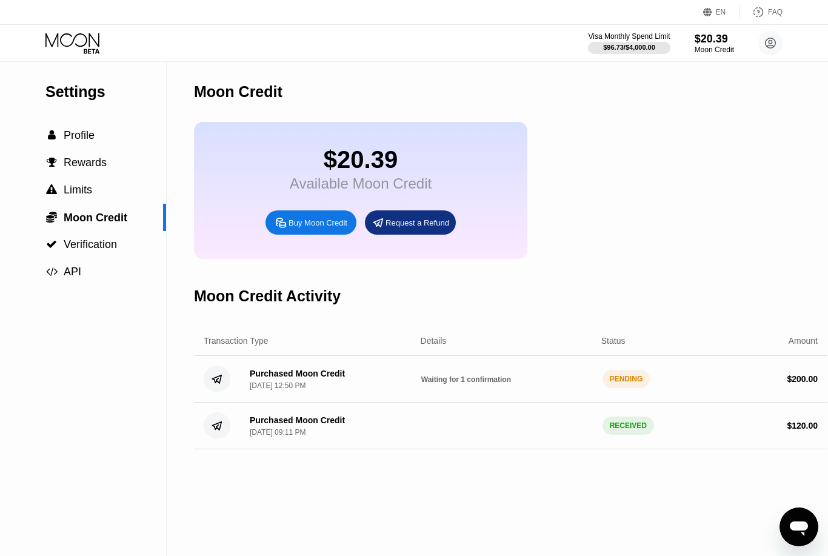
click at [89, 39] on icon at bounding box center [73, 43] width 56 height 21
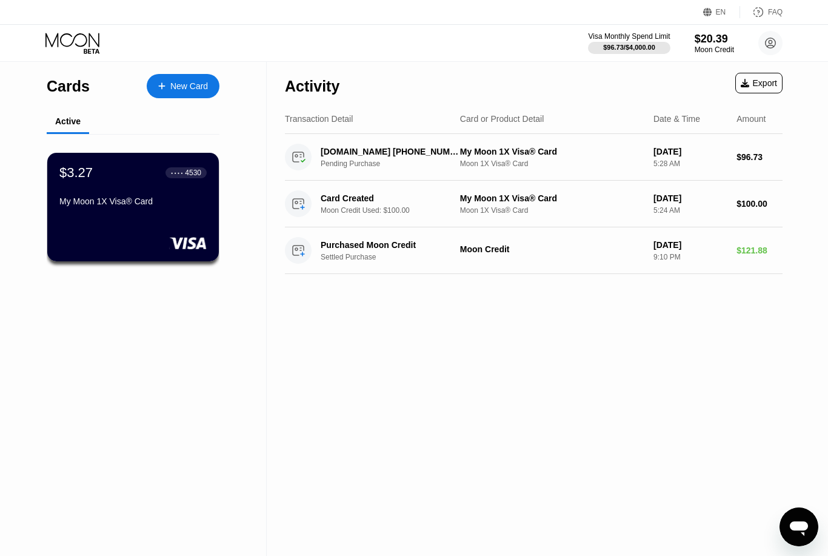
click at [170, 90] on div "New Card" at bounding box center [189, 86] width 38 height 10
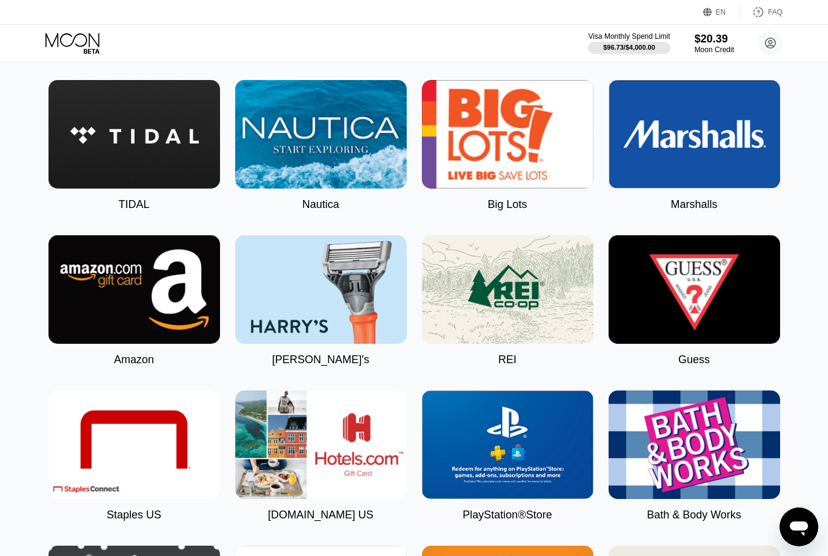
scroll to position [1890, 0]
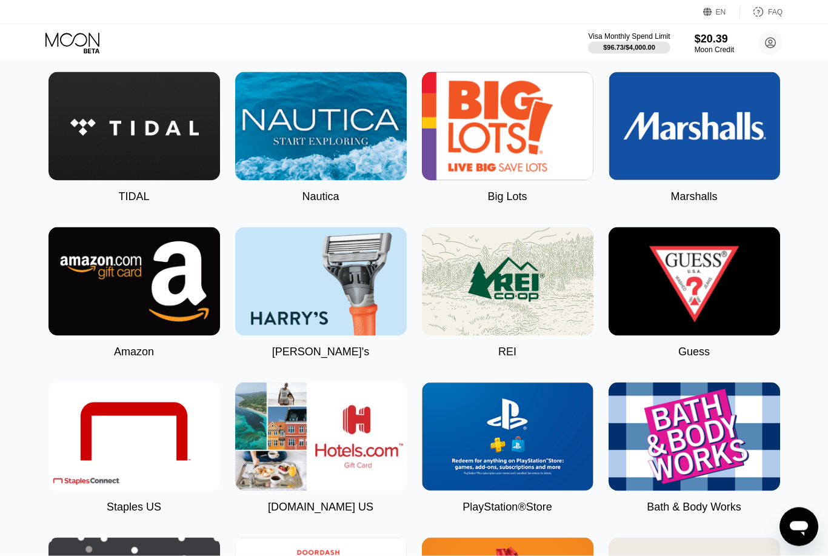
click at [416, 321] on div "Nike Famous Footwear Carter's MLB Shop Nintendo Guitar Center Nordstrom Ann Tay…" at bounding box center [414, 454] width 792 height 3868
click at [156, 290] on img at bounding box center [134, 281] width 172 height 109
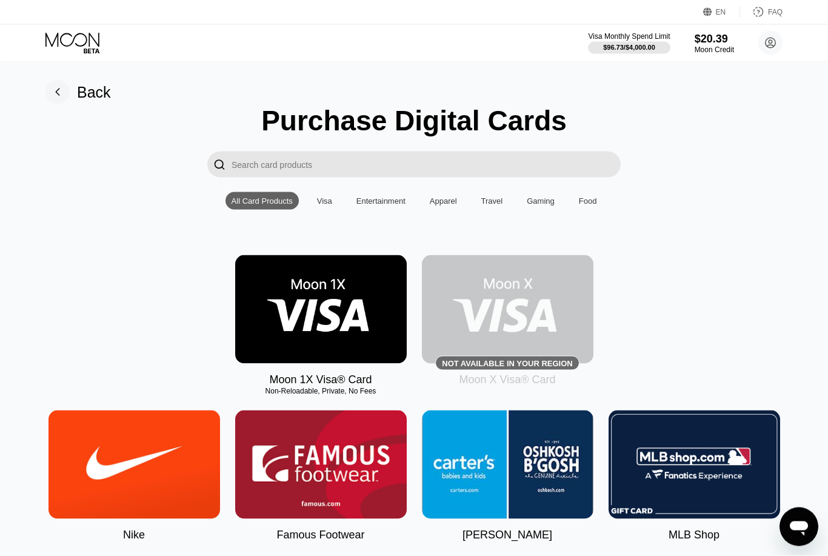
type input "0"
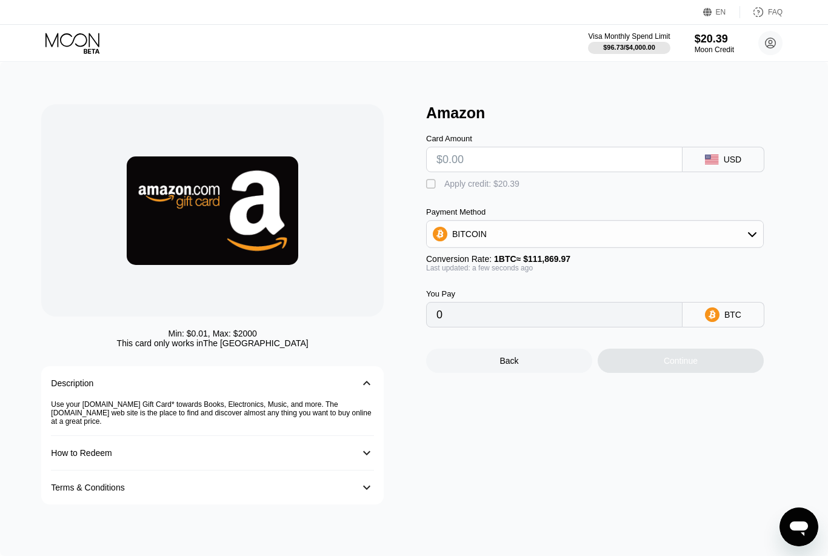
scroll to position [12, 0]
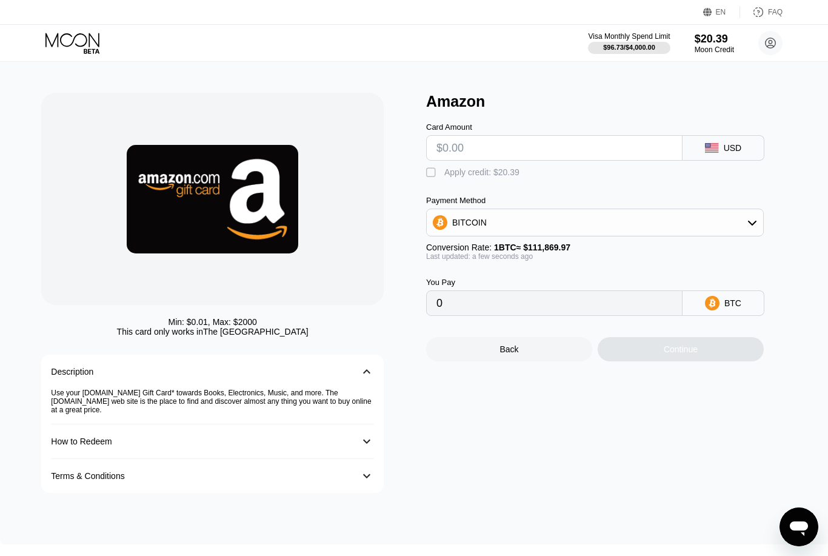
click at [553, 155] on input "text" at bounding box center [554, 148] width 236 height 24
type input "$2"
type input "0.00001788"
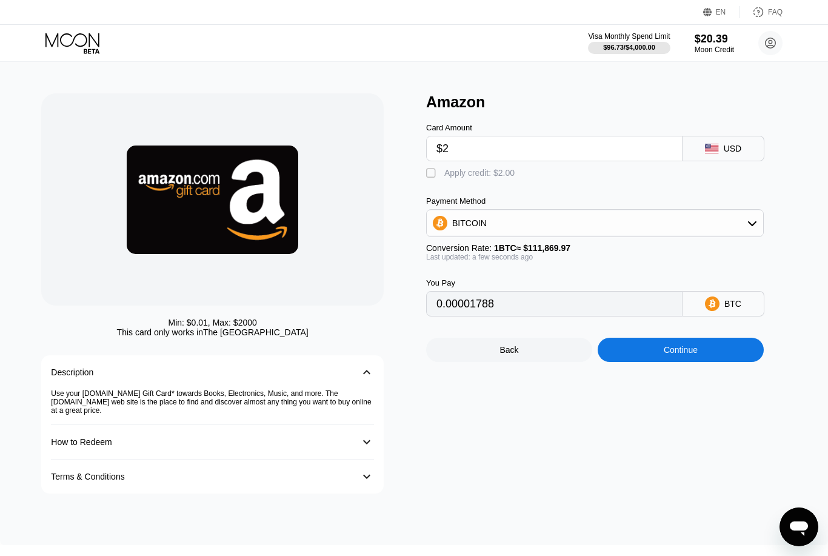
type input "$20"
type input "0.00017878"
type input "$200"
type input "0.00178779"
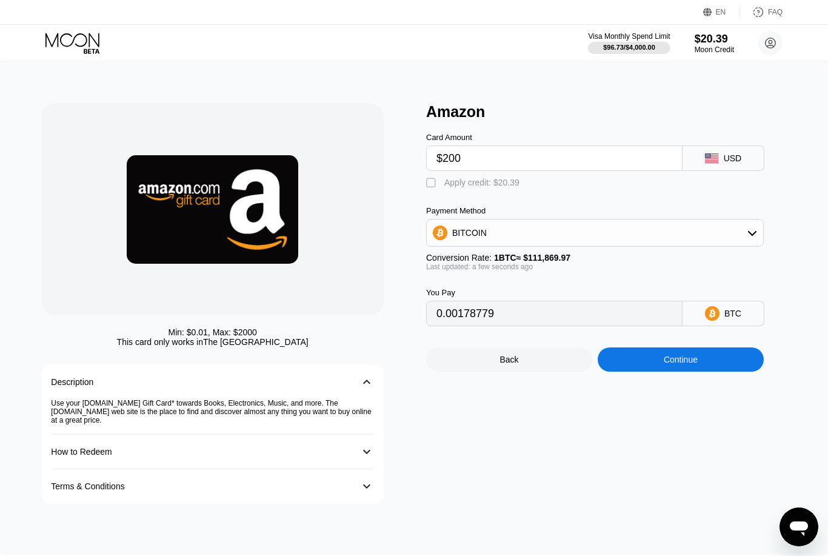
scroll to position [0, 0]
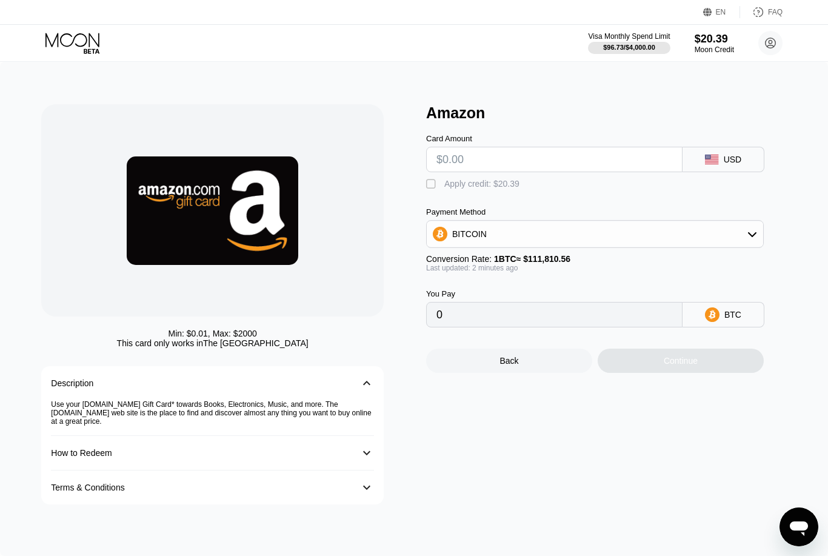
click at [78, 44] on icon at bounding box center [73, 43] width 56 height 21
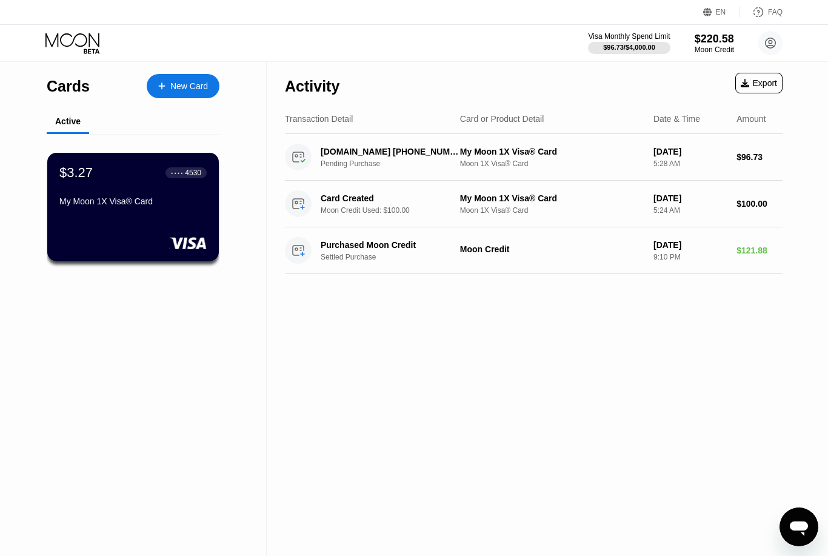
click at [180, 95] on div "New Card" at bounding box center [183, 86] width 73 height 24
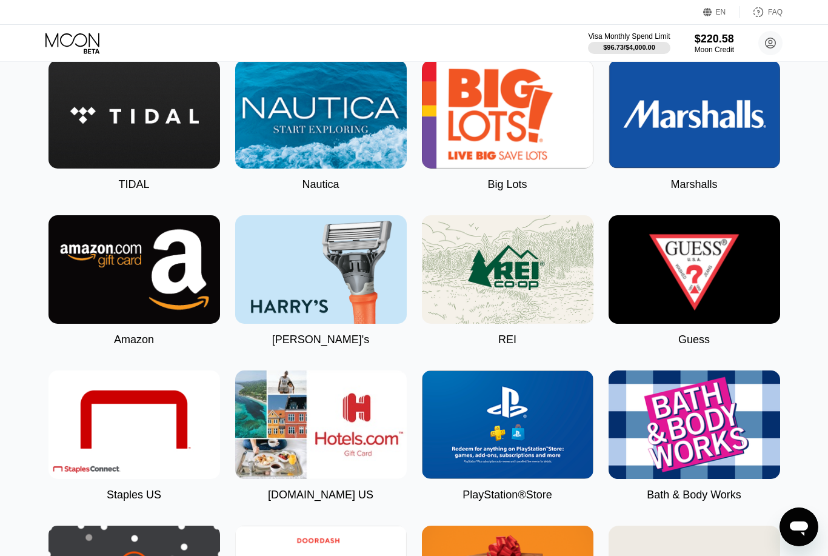
scroll to position [1891, 0]
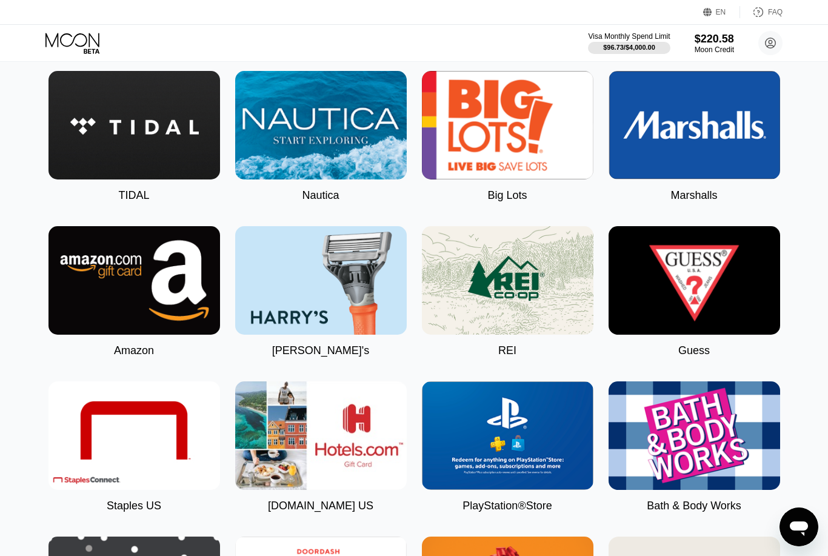
click at [153, 312] on img at bounding box center [134, 280] width 172 height 109
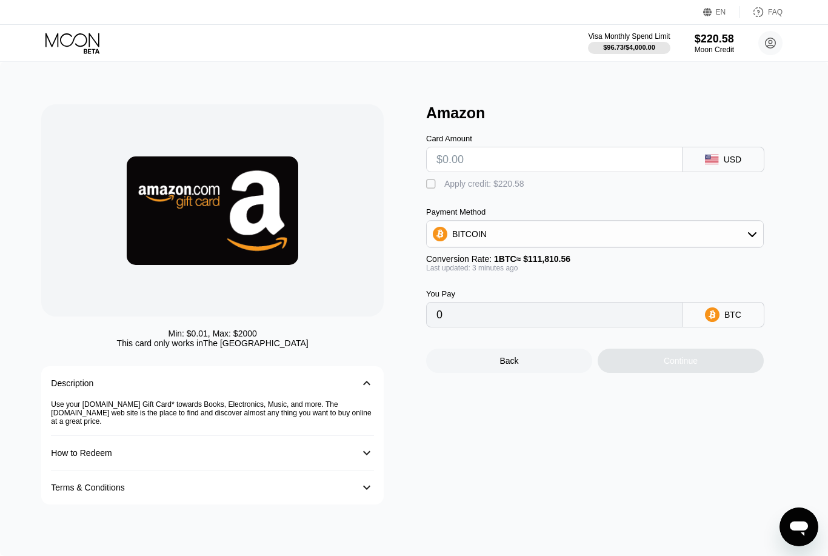
click at [574, 152] on input "text" at bounding box center [554, 159] width 236 height 24
type input "$2"
type input "0.00001789"
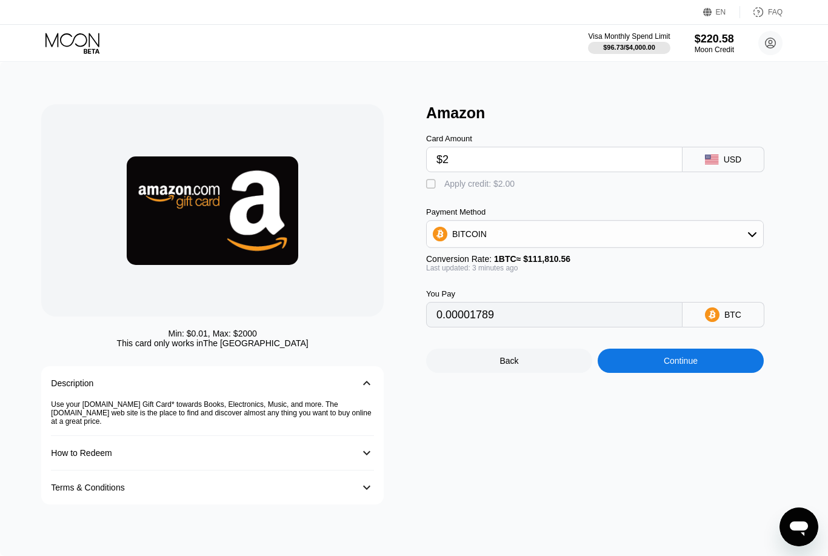
type input "$20"
type input "0.00017888"
type input "$200"
type input "0.00178874"
type input "$200"
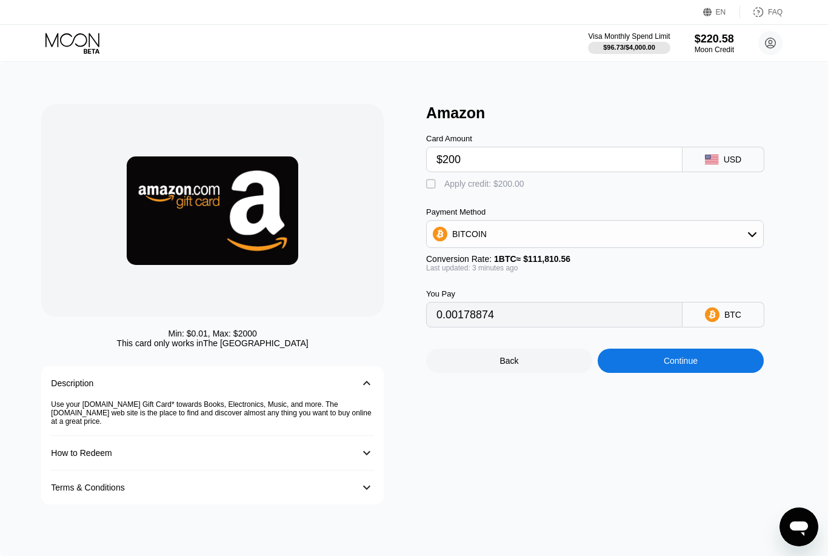
click at [521, 190] on div " Apply credit: $200.00" at bounding box center [478, 184] width 104 height 12
type input "0"
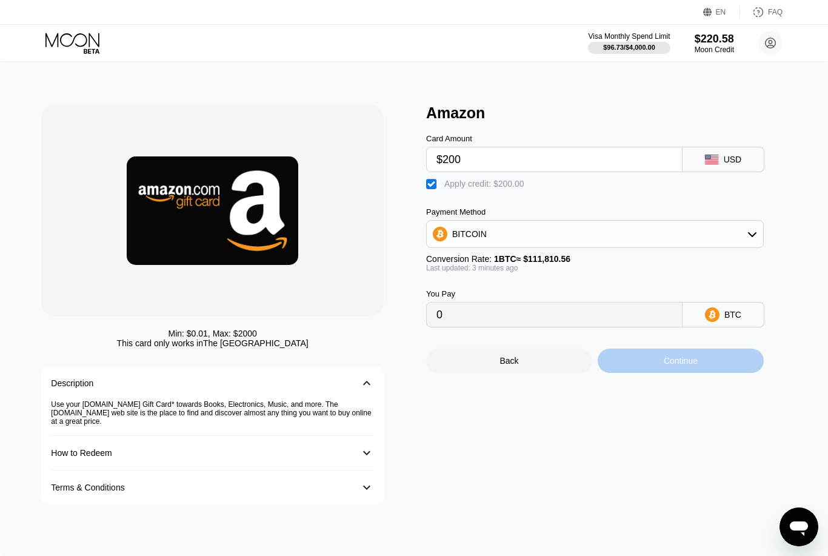
click at [621, 372] on div "Continue" at bounding box center [681, 361] width 166 height 24
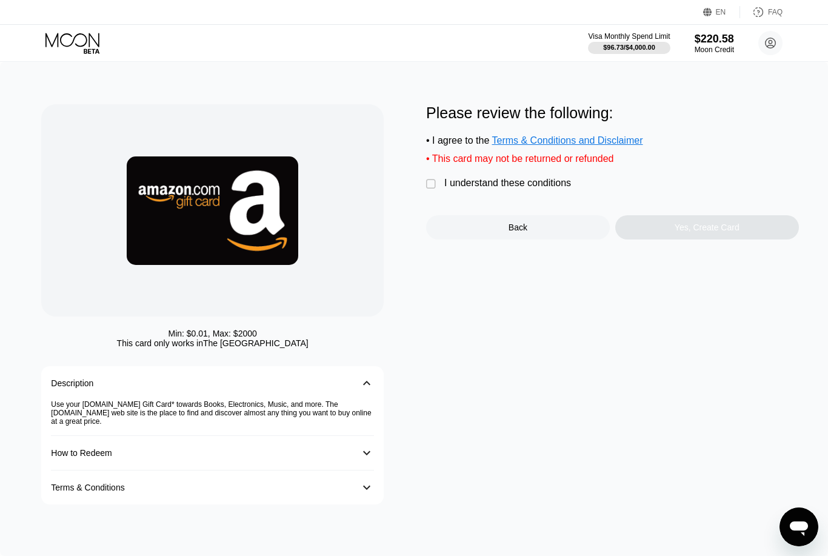
click at [471, 187] on div "I understand these conditions" at bounding box center [507, 183] width 127 height 11
click at [677, 239] on div "Yes, Create Card" at bounding box center [707, 227] width 184 height 24
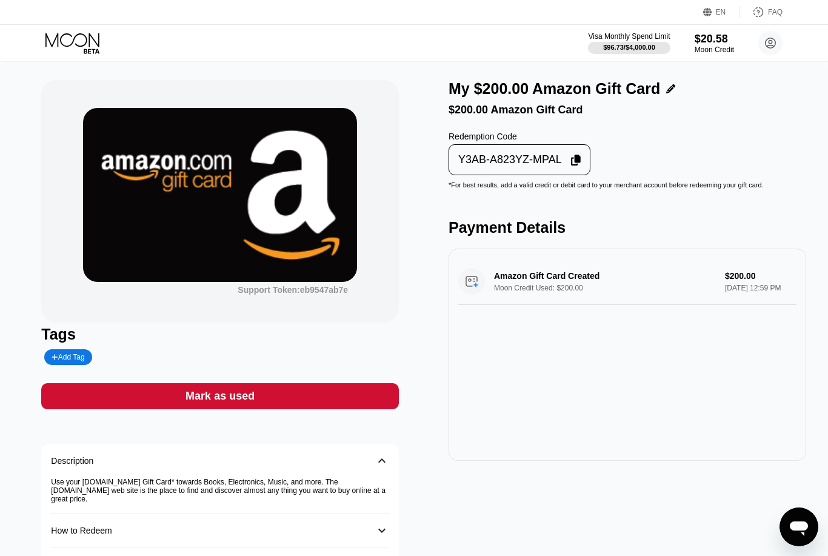
click at [80, 42] on icon at bounding box center [73, 43] width 56 height 21
